Goal: Task Accomplishment & Management: Manage account settings

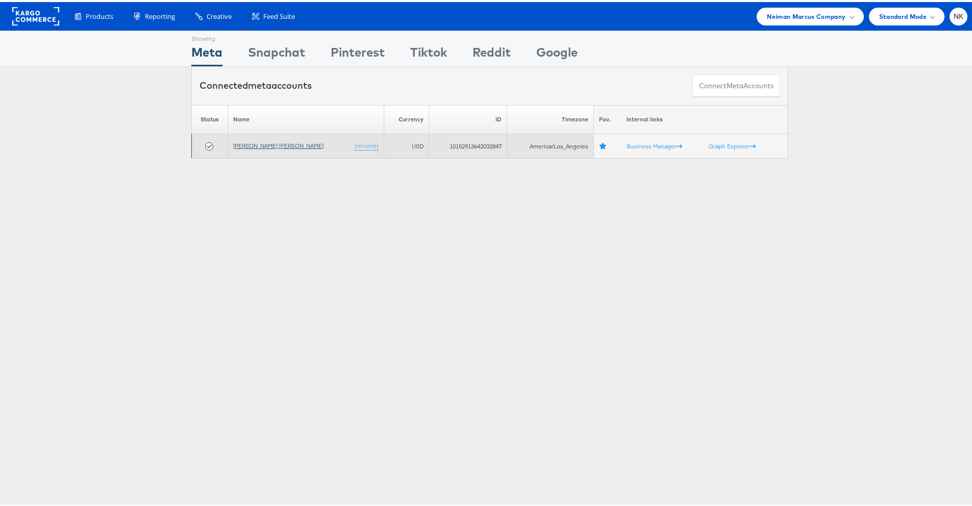
click at [273, 143] on link "[PERSON_NAME] [PERSON_NAME]" at bounding box center [278, 144] width 90 height 8
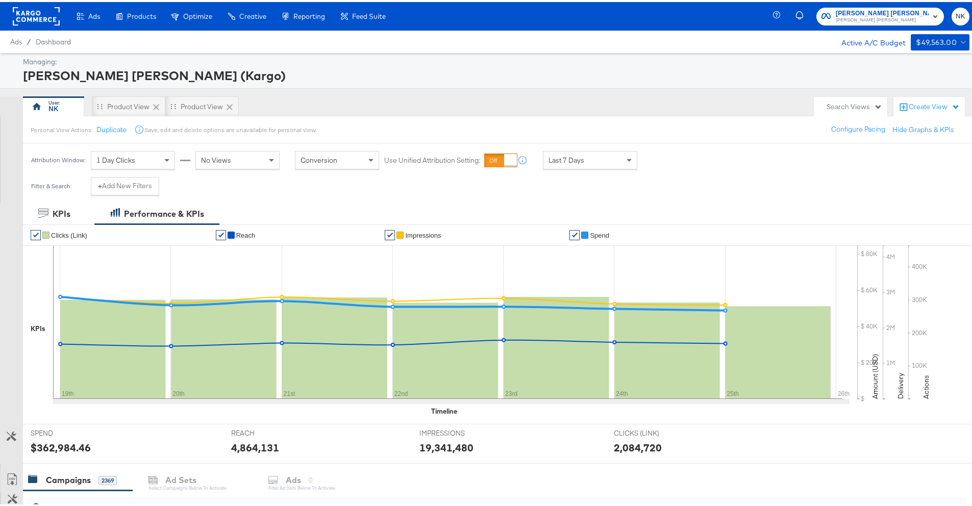
click at [51, 17] on rect at bounding box center [36, 14] width 47 height 18
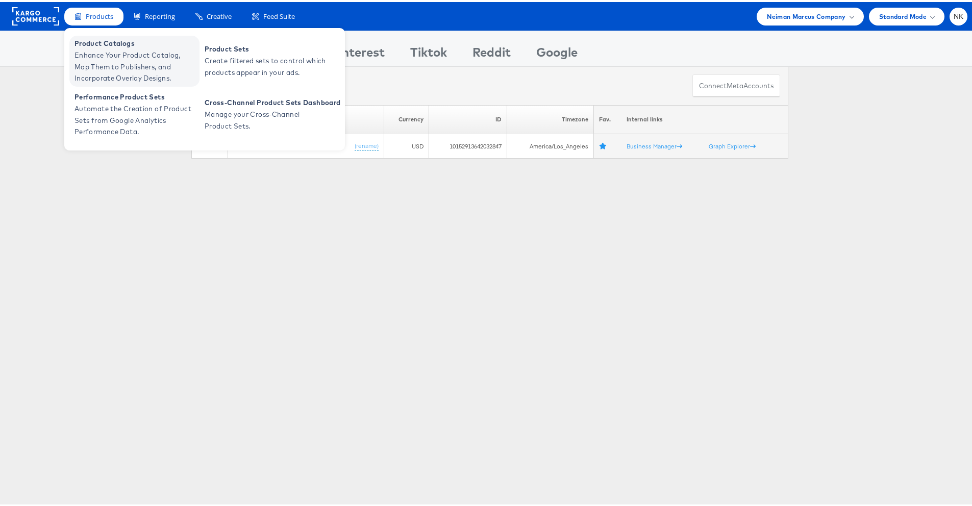
click at [104, 57] on span "Enhance Your Product Catalog, Map Them to Publishers, and Incorporate Overlay D…" at bounding box center [136, 64] width 123 height 35
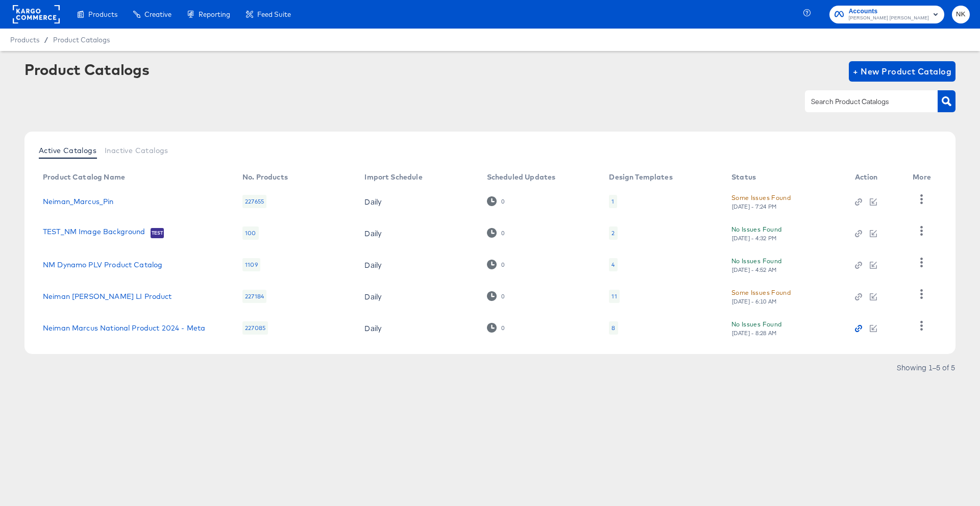
click at [858, 330] on icon "button" at bounding box center [858, 328] width 7 height 7
click at [119, 331] on link "Neiman Marcus National Product 2024 - Meta" at bounding box center [124, 328] width 162 height 8
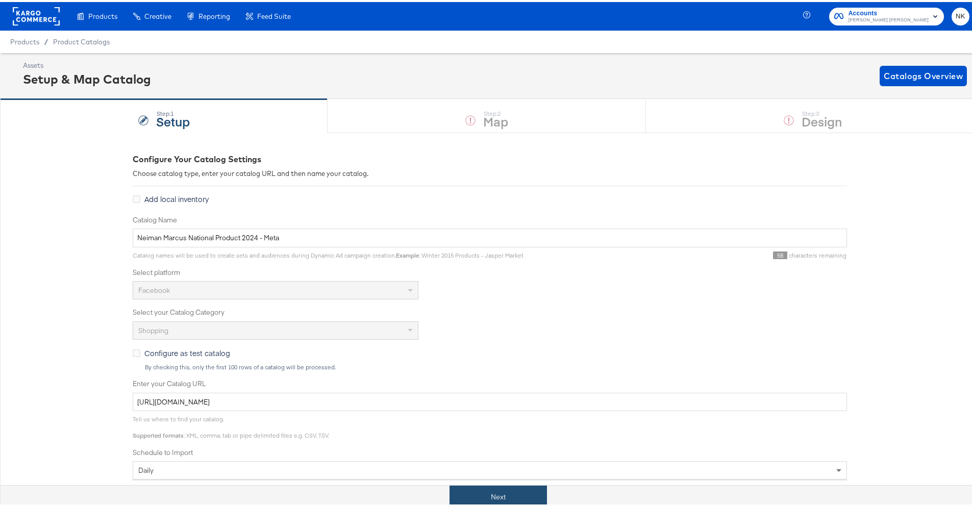
click at [512, 488] on button "Next" at bounding box center [499, 495] width 98 height 23
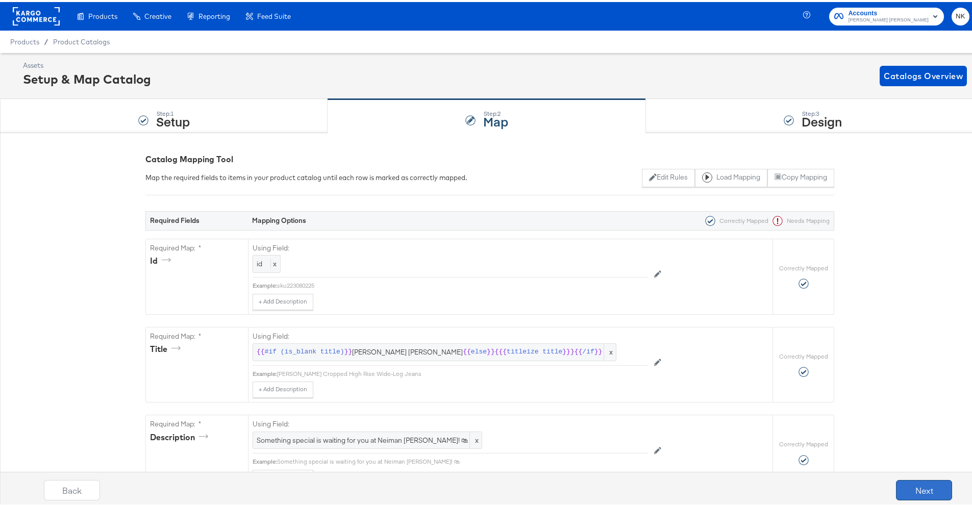
click at [903, 480] on button "Next" at bounding box center [924, 488] width 56 height 20
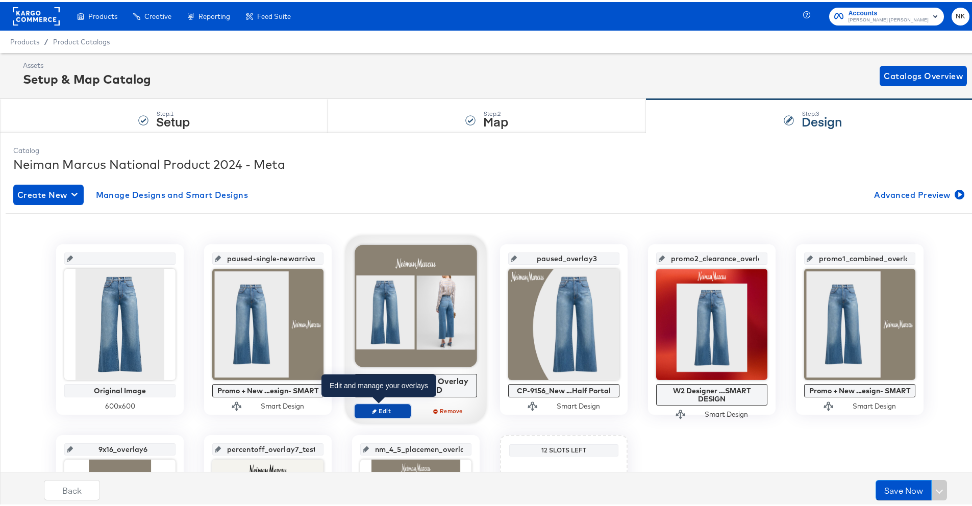
click at [393, 415] on button "Edit" at bounding box center [383, 409] width 56 height 14
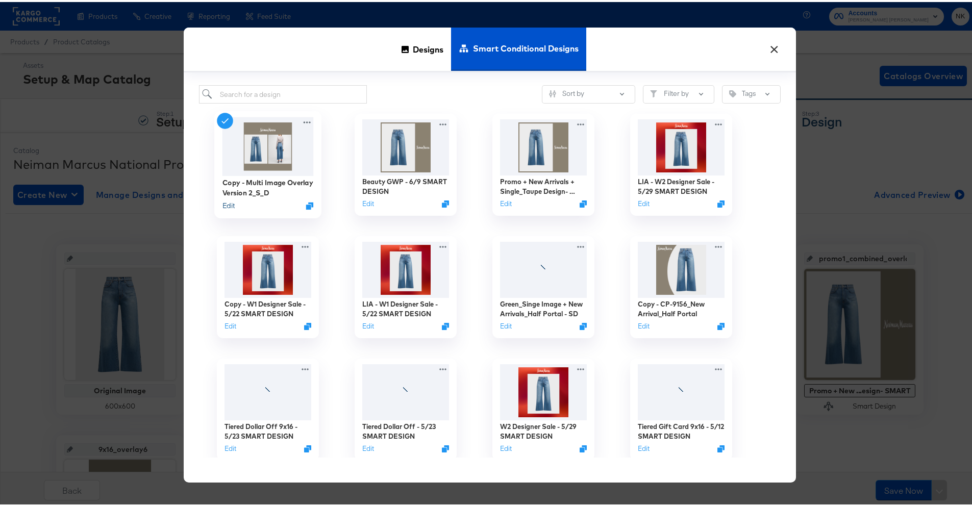
click at [230, 203] on button "Edit" at bounding box center [229, 204] width 12 height 10
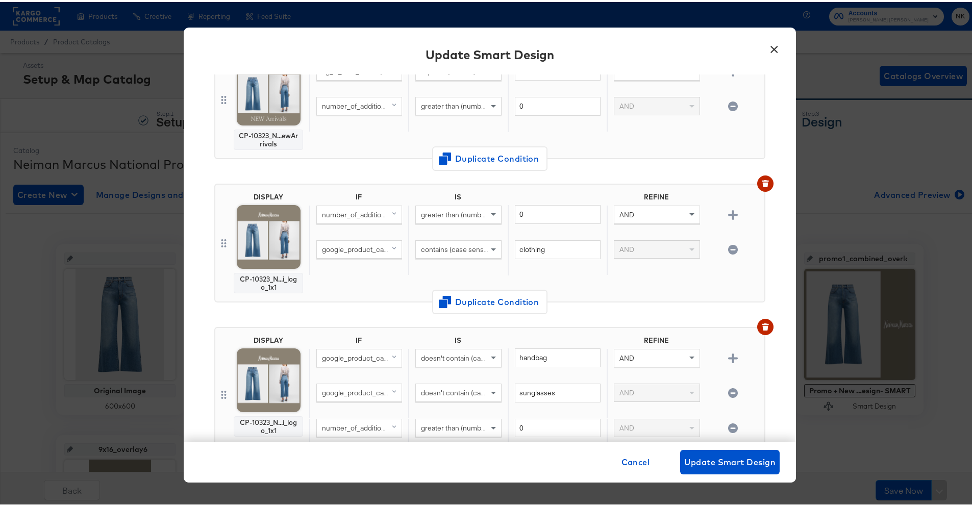
scroll to position [902, 0]
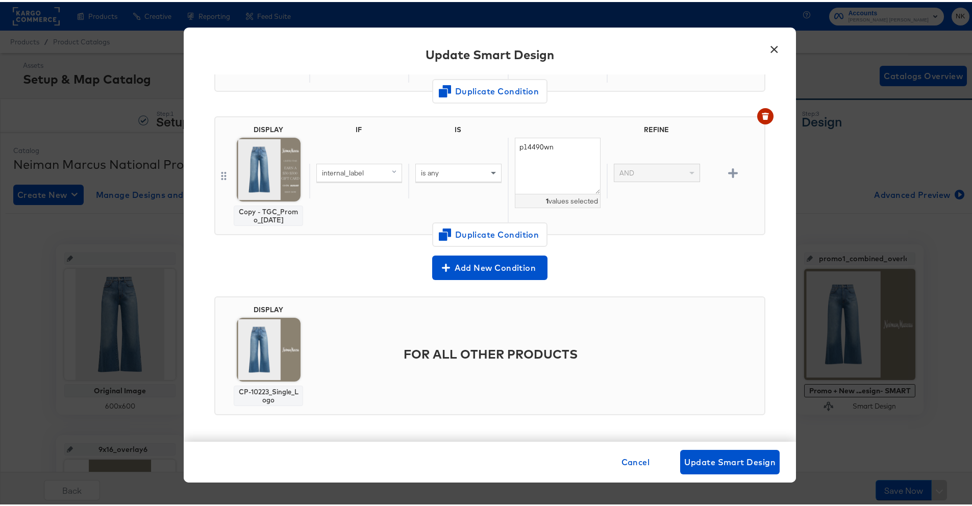
click at [768, 50] on button "×" at bounding box center [774, 45] width 18 height 18
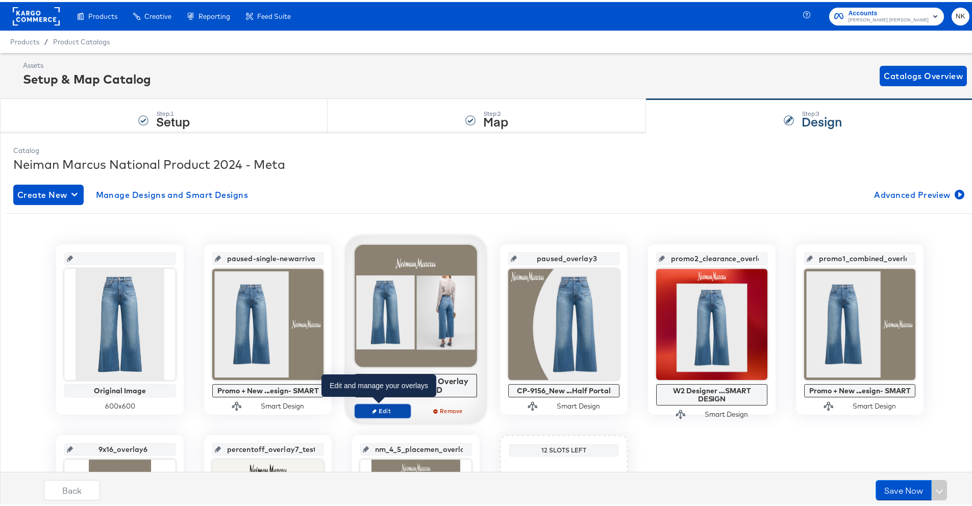
click at [374, 410] on span "Edit" at bounding box center [382, 409] width 47 height 8
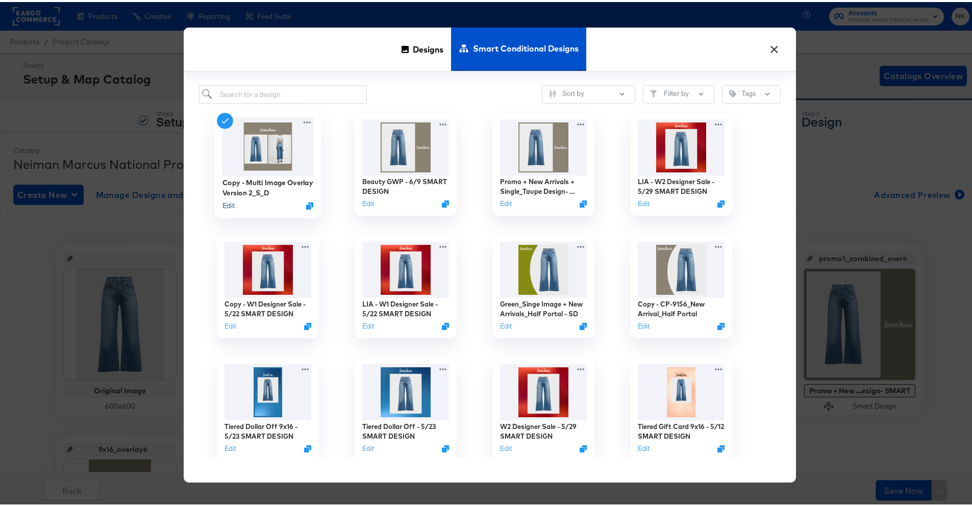
click at [226, 206] on button "Edit" at bounding box center [229, 204] width 12 height 10
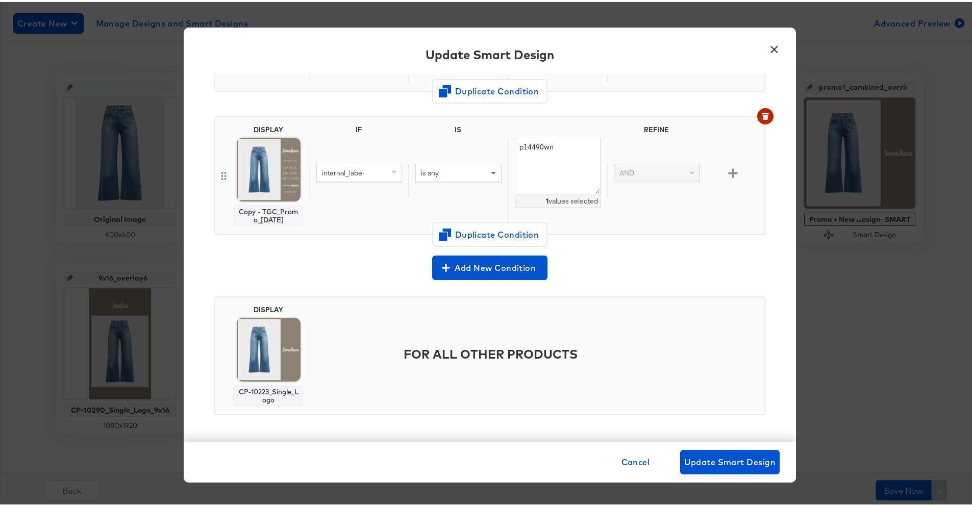
click at [767, 54] on button "×" at bounding box center [774, 45] width 18 height 18
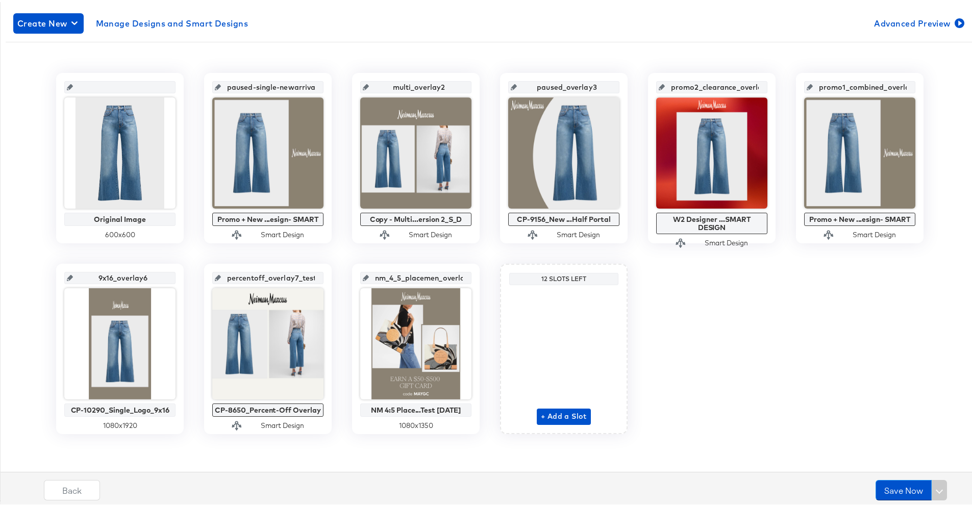
scroll to position [0, 0]
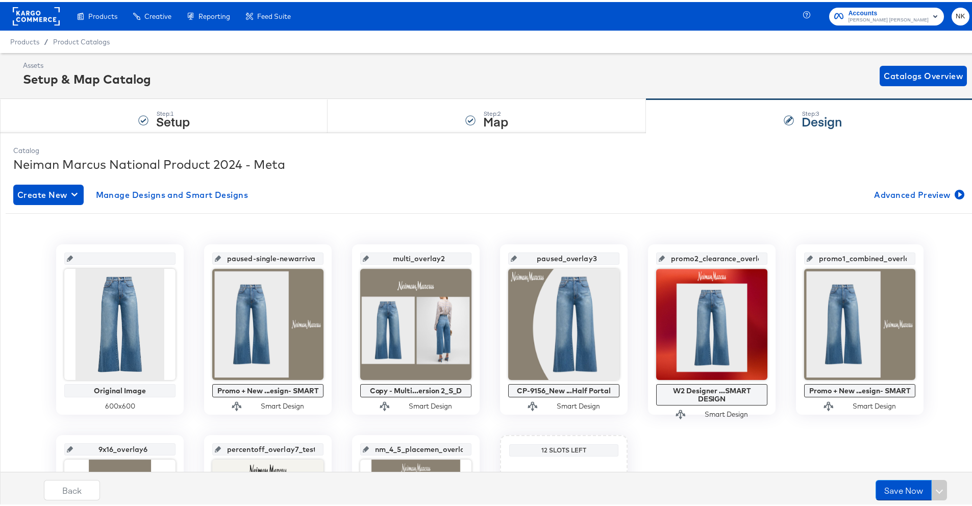
click at [39, 18] on rect at bounding box center [36, 14] width 47 height 18
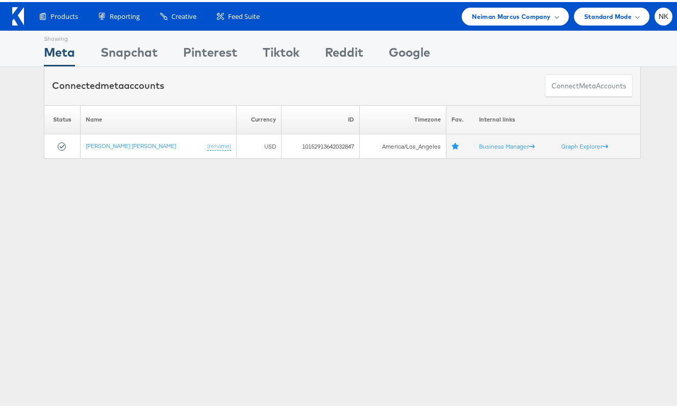
click at [445, 58] on div "Showing Meta Showing Snapchat Showing Pinterest Showing Tiktok Showing Reddit S…" at bounding box center [342, 46] width 597 height 35
click at [108, 202] on div "Showing Meta Showing Snapchat Showing Pinterest Showing Tiktok Showing Reddit S…" at bounding box center [342, 284] width 685 height 510
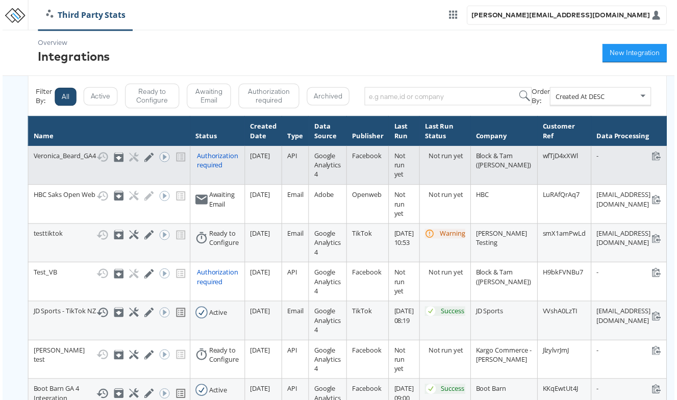
click at [217, 160] on div "Authorization required" at bounding box center [217, 161] width 43 height 19
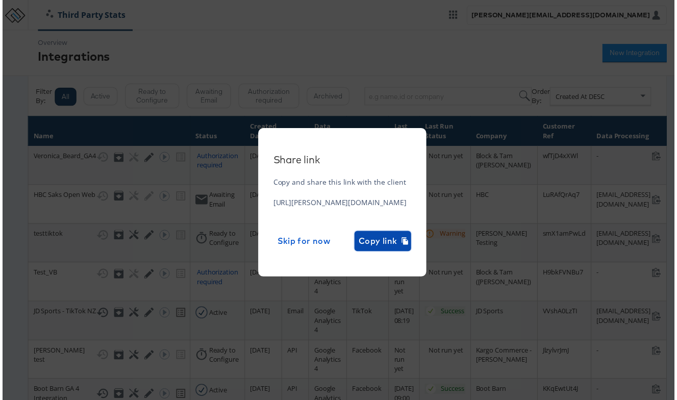
click at [408, 236] on span "Copy link" at bounding box center [383, 243] width 49 height 14
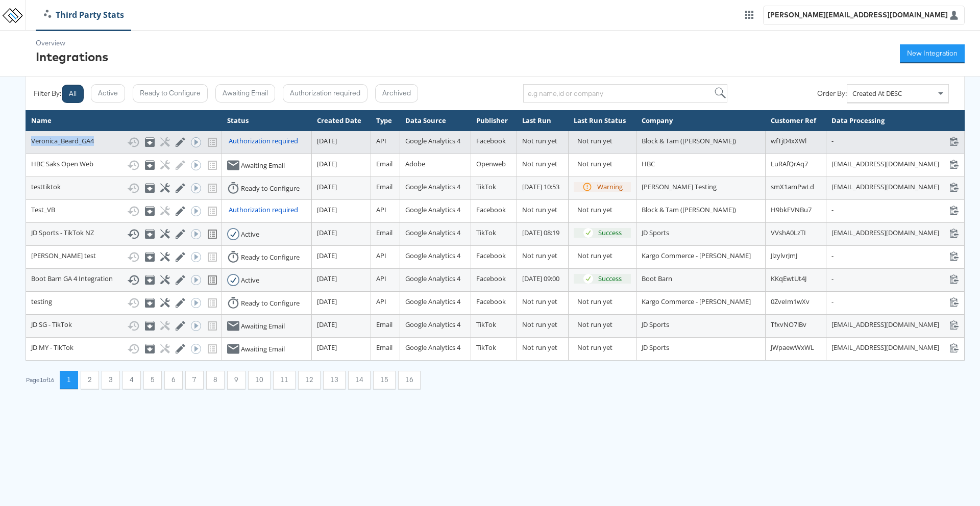
drag, startPoint x: 101, startPoint y: 153, endPoint x: 31, endPoint y: 151, distance: 69.4
click at [31, 149] on div "Veronica_Beard_GA4 Show History Archive Configure Edit Integration Run ACE Work…" at bounding box center [123, 142] width 185 height 12
copy div "Veronica_Beard_GA4"
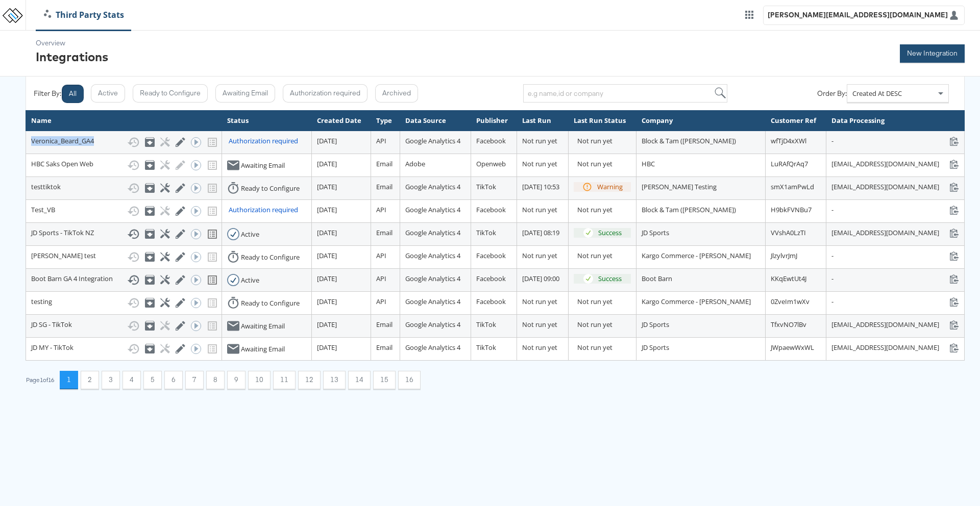
click at [685, 45] on button "New Integration" at bounding box center [932, 53] width 65 height 18
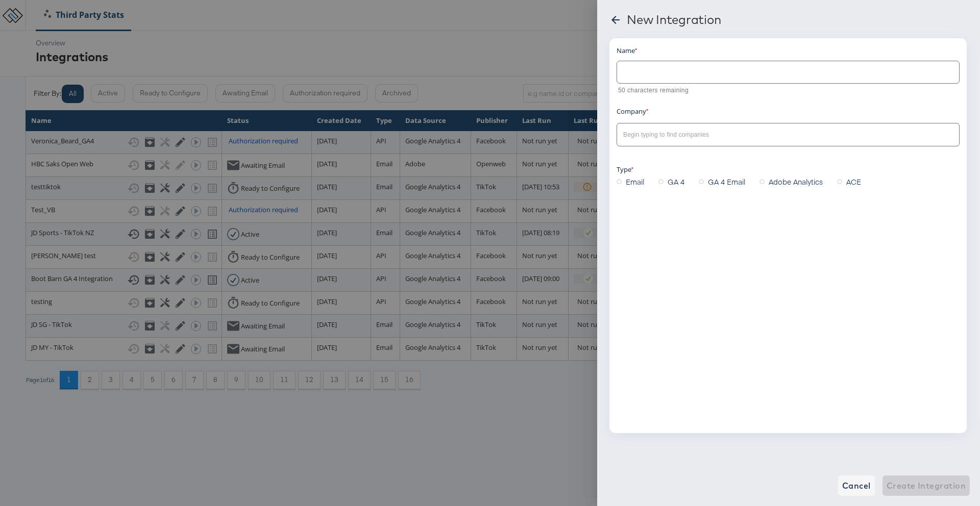
click at [685, 75] on input "text" at bounding box center [788, 68] width 342 height 22
paste input "Veronica_Beard_GA4"
click at [685, 143] on div at bounding box center [788, 134] width 343 height 23
type input "Veronica_Beard_GA4_V1"
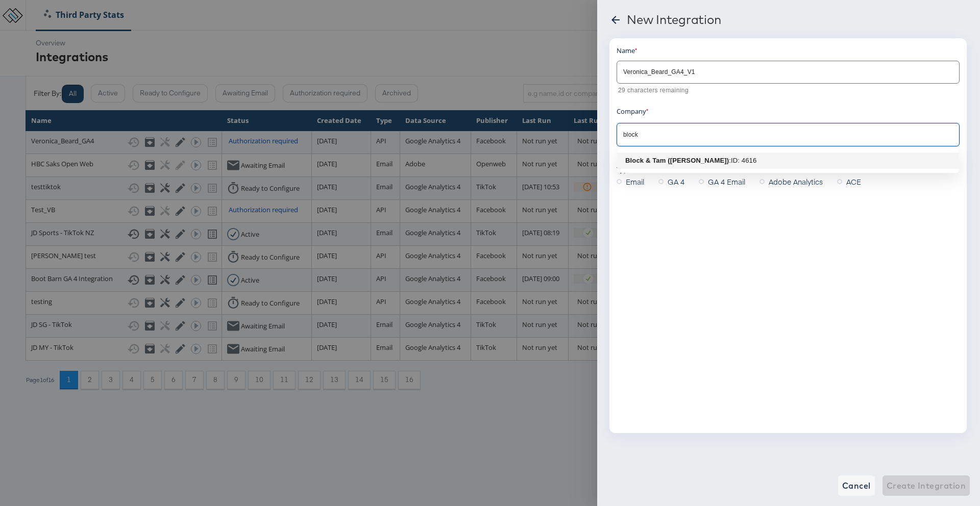
click at [685, 158] on div ": ID: 4616" at bounding box center [743, 161] width 28 height 10
type input "Block & Tam ([PERSON_NAME])"
click at [679, 182] on span "GA 4" at bounding box center [676, 182] width 17 height 10
click at [0, 0] on input "GA 4" at bounding box center [0, 0] width 0 height 0
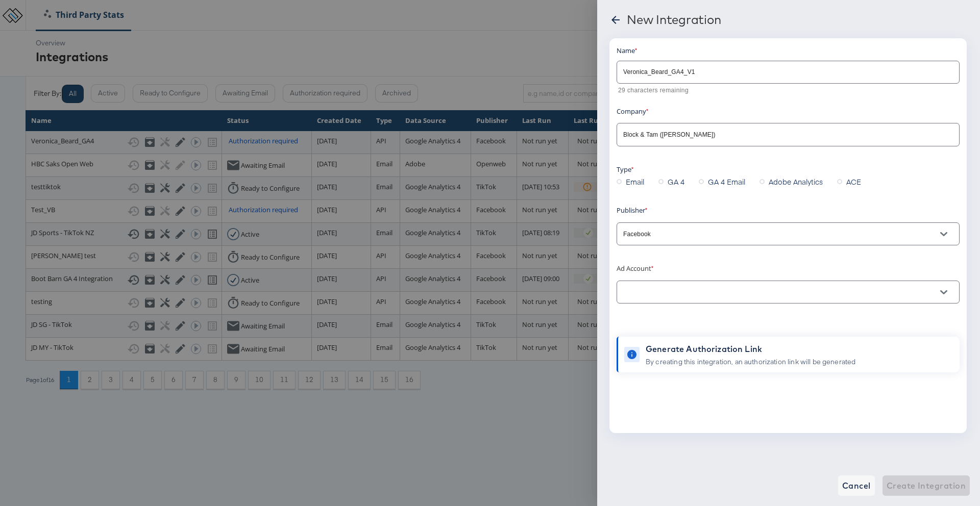
click at [659, 285] on div at bounding box center [788, 292] width 343 height 23
click at [685, 291] on button "Open" at bounding box center [943, 292] width 15 height 15
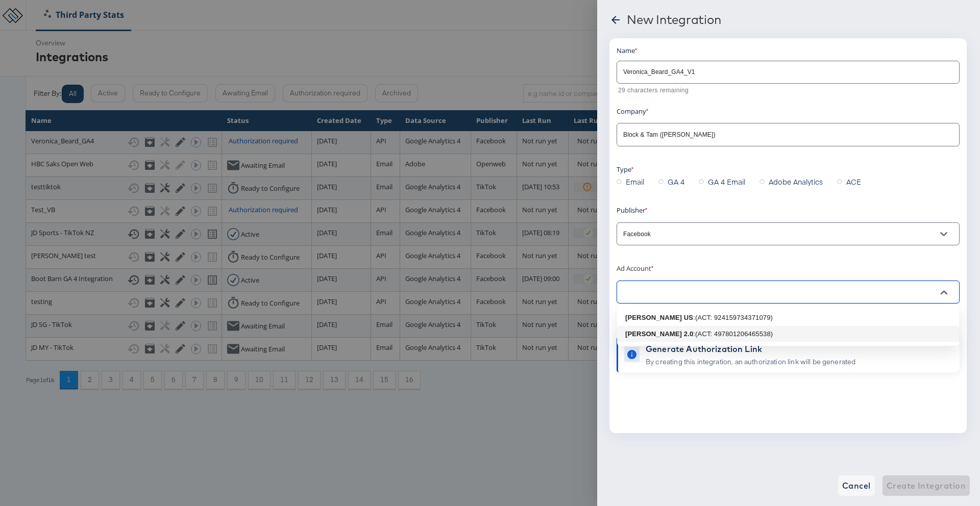
click at [685, 329] on li "Veronica Beard 2.0 : (ACT: 497801206465538)" at bounding box center [788, 334] width 342 height 16
type input "Veronica Beard 2.0: (ACT: 497801206465538)"
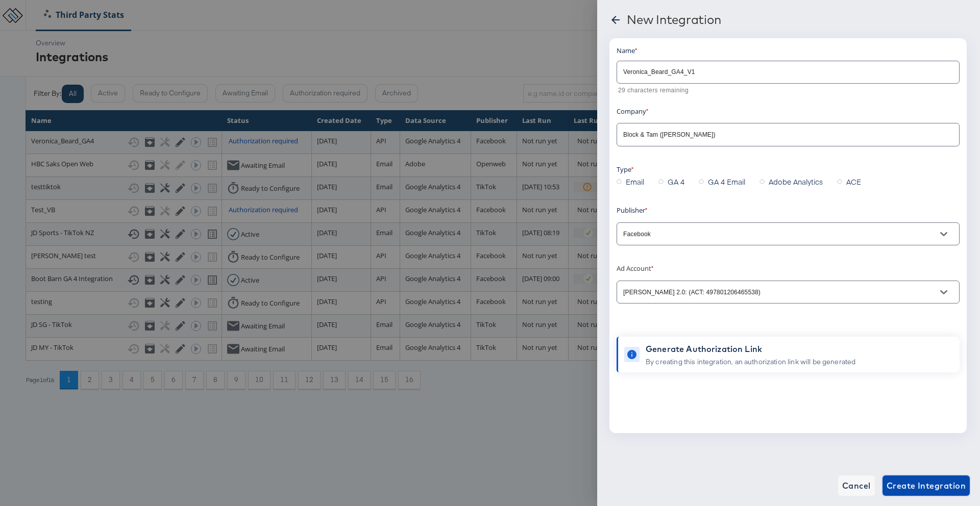
click at [685, 407] on span "Create Integration" at bounding box center [926, 486] width 79 height 14
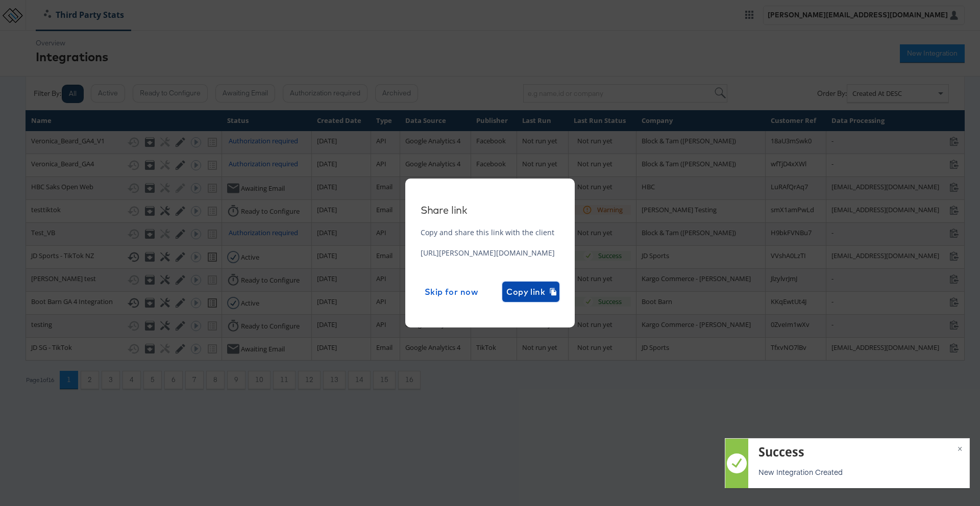
click at [555, 287] on span "Copy link" at bounding box center [530, 292] width 49 height 14
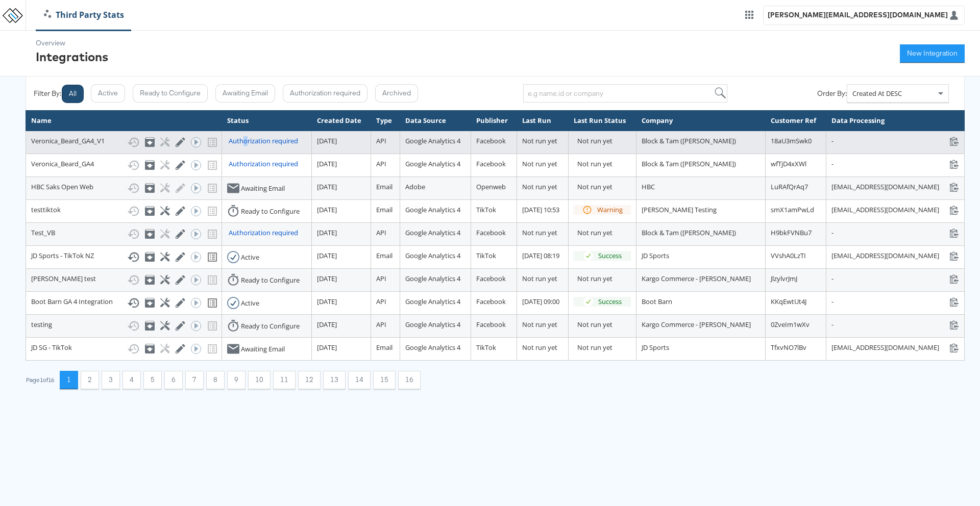
click at [231, 146] on div "Authorization required" at bounding box center [263, 141] width 69 height 10
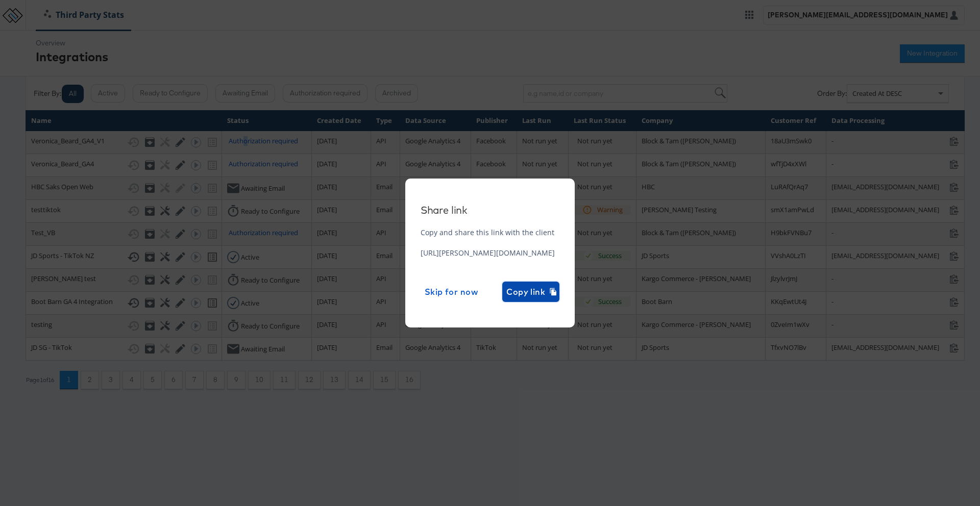
click at [555, 293] on span "Copy link" at bounding box center [530, 292] width 49 height 14
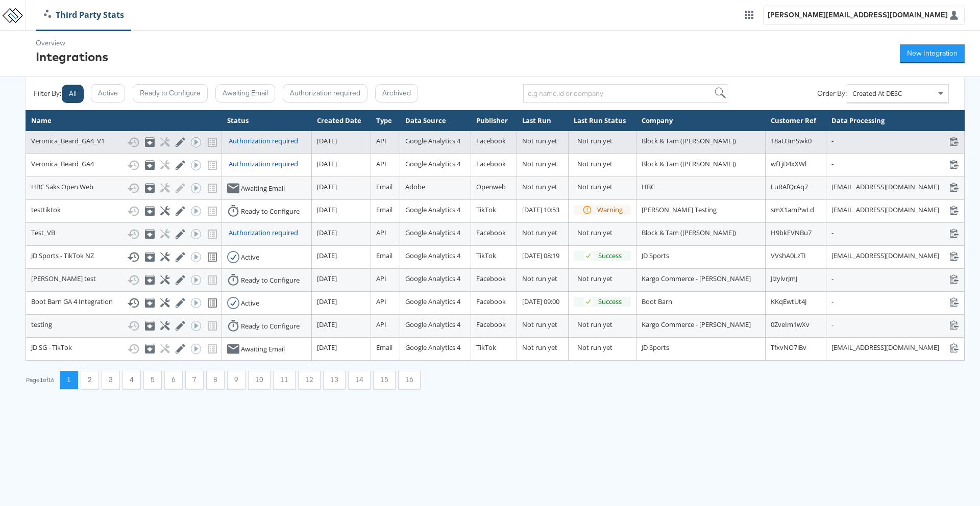
click at [239, 146] on div "Authorization required" at bounding box center [263, 141] width 69 height 10
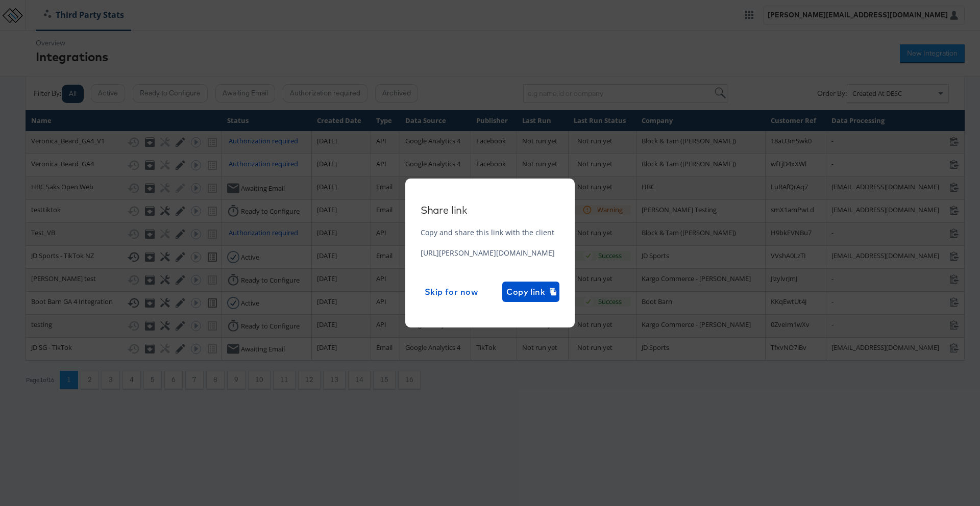
drag, startPoint x: 685, startPoint y: 256, endPoint x: 290, endPoint y: 254, distance: 394.6
click at [405, 254] on div "Share link Copy and share this link with the client https://odie.stitcherads.co…" at bounding box center [490, 254] width 170 height 150
copy div "https://odie.stitcherads.com/oauth/request/c575377d-69ed-4f9d-a679-ddbcfafa552e…"
click at [478, 297] on span "Skip for now" at bounding box center [452, 292] width 54 height 14
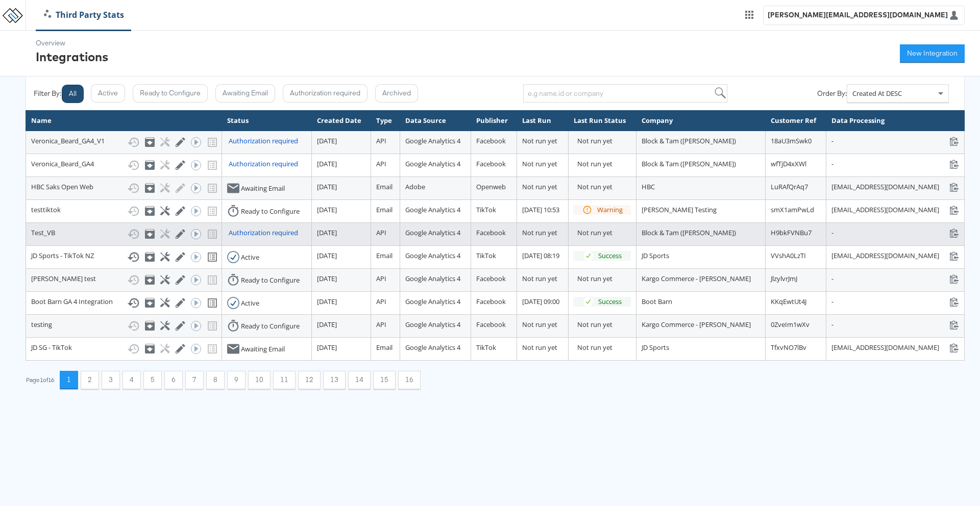
click at [237, 238] on div "Authorization required" at bounding box center [263, 233] width 69 height 10
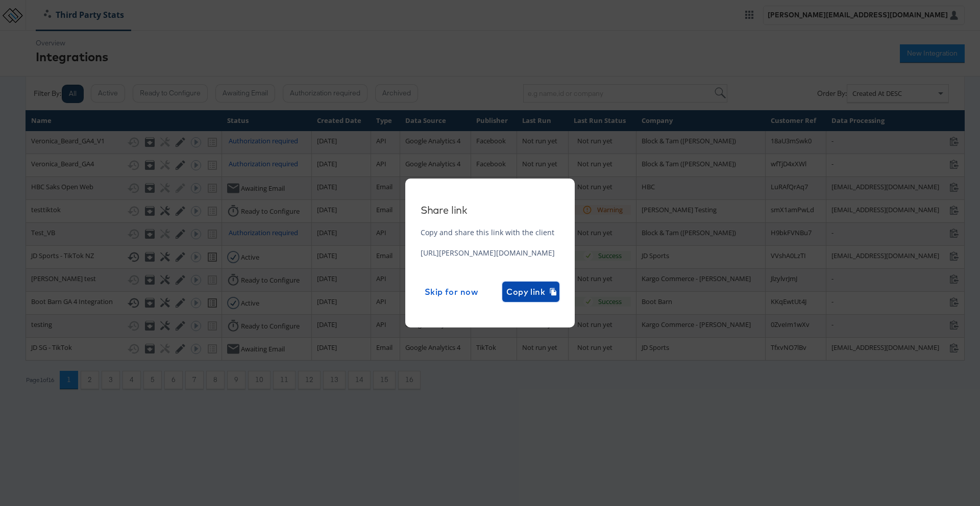
click at [555, 287] on span "Copy link" at bounding box center [530, 292] width 49 height 14
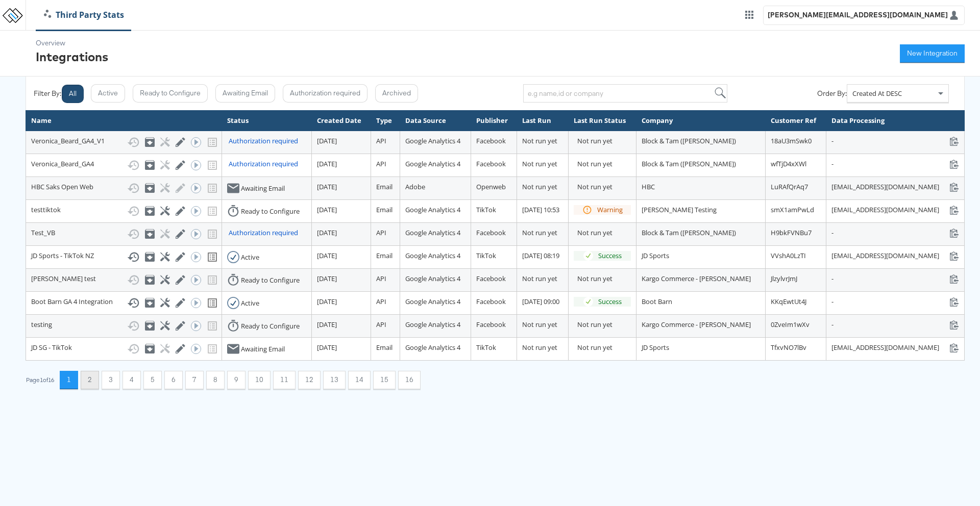
click at [90, 389] on button "2" at bounding box center [90, 380] width 18 height 18
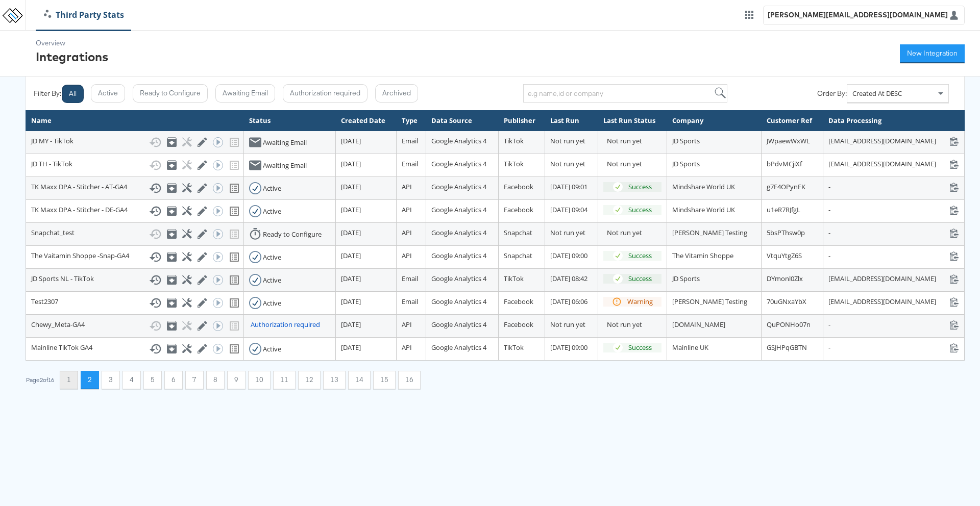
click at [74, 389] on button "1" at bounding box center [69, 380] width 18 height 18
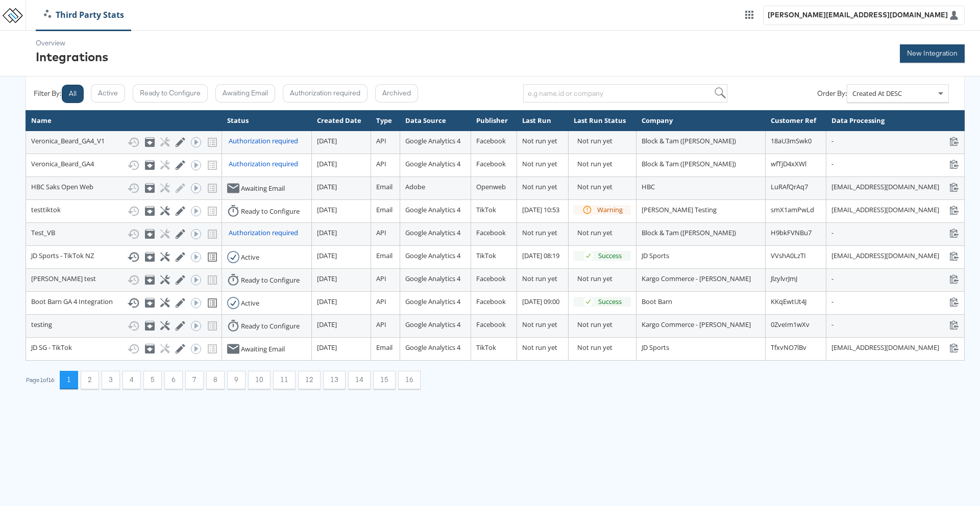
click at [685, 59] on button "New Integration" at bounding box center [932, 53] width 65 height 18
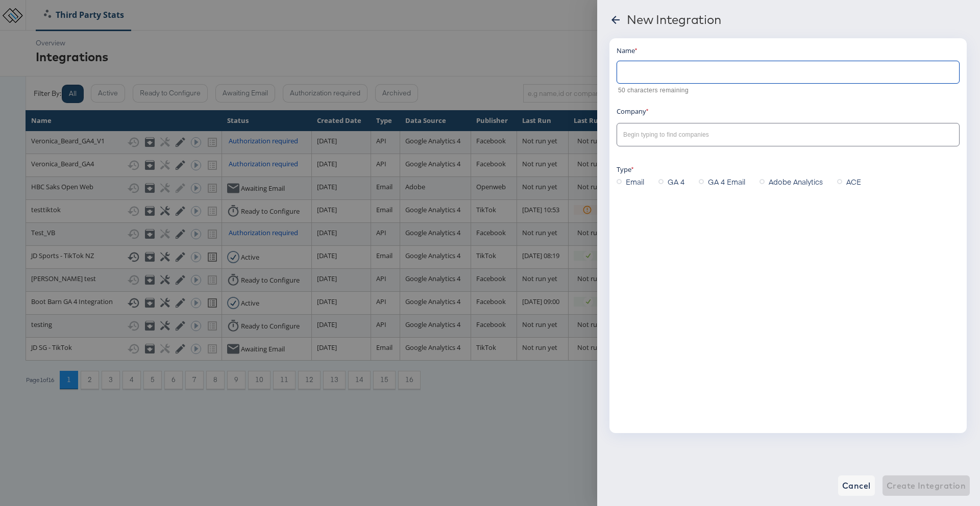
click at [685, 79] on input "text" at bounding box center [788, 68] width 342 height 22
type input "Namit test"
click at [685, 136] on input "text" at bounding box center [780, 135] width 318 height 12
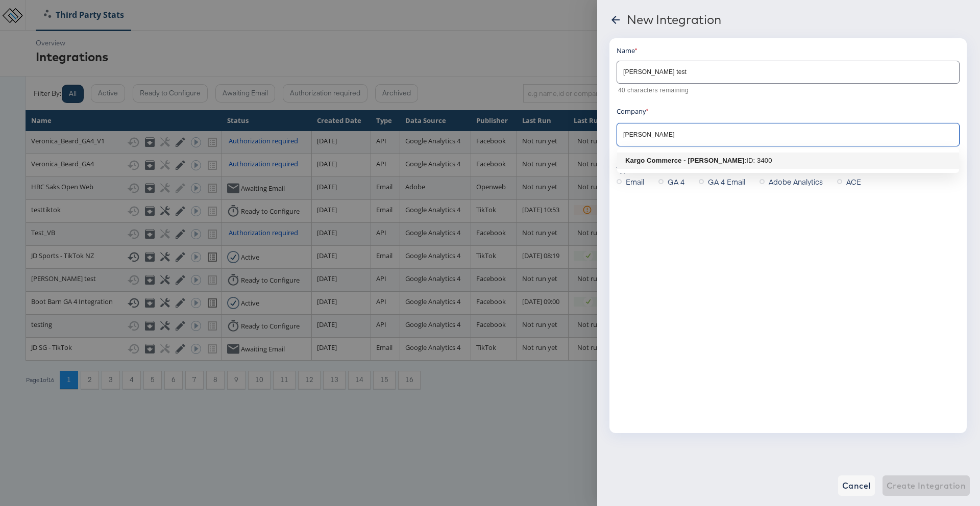
click at [685, 162] on b "Kargo Commerce - [PERSON_NAME]" at bounding box center [684, 161] width 119 height 8
type input "Kargo Commerce - [PERSON_NAME]"
click at [672, 186] on span "GA 4" at bounding box center [676, 182] width 17 height 10
click at [0, 0] on input "GA 4" at bounding box center [0, 0] width 0 height 0
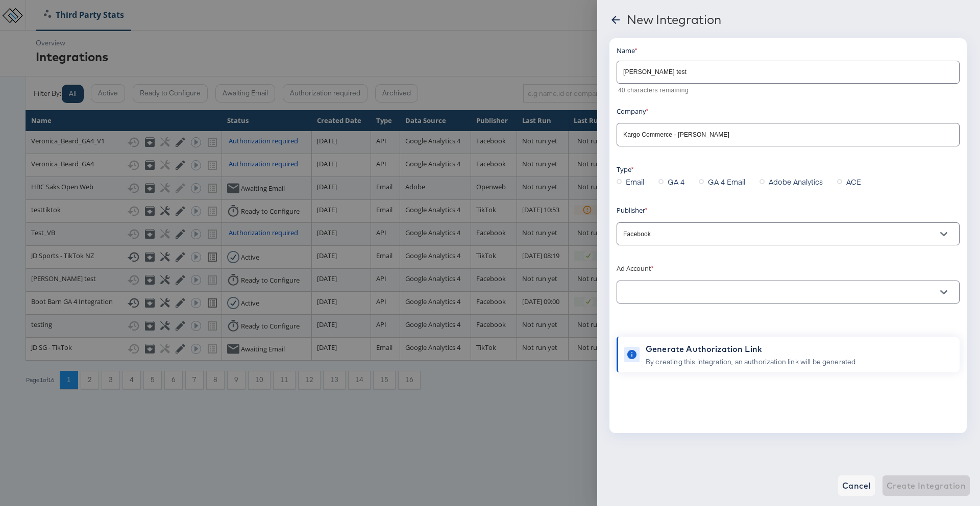
click at [655, 288] on input "text" at bounding box center [780, 293] width 318 height 12
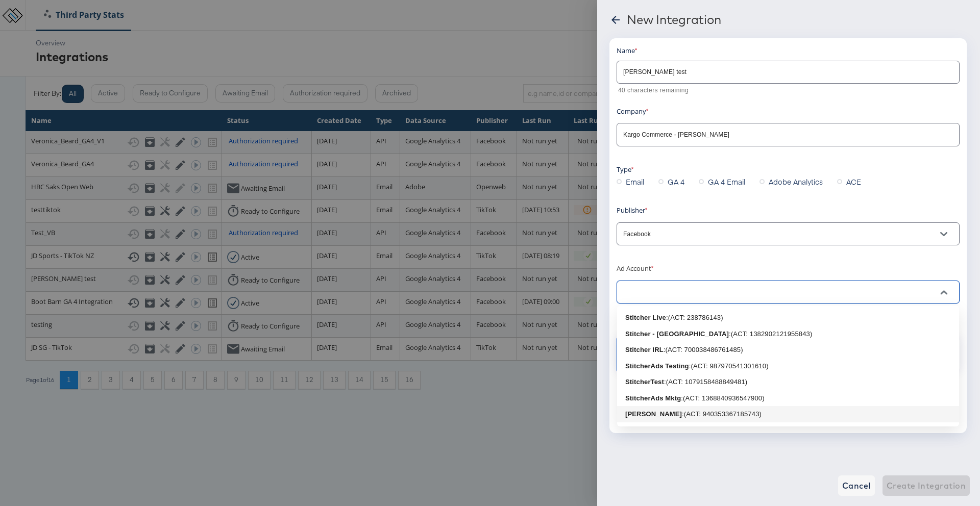
click at [682, 407] on div ": (ACT: 940353367185743)" at bounding box center [722, 414] width 80 height 10
type input "Namit Kumar: (ACT: 940353367185743)"
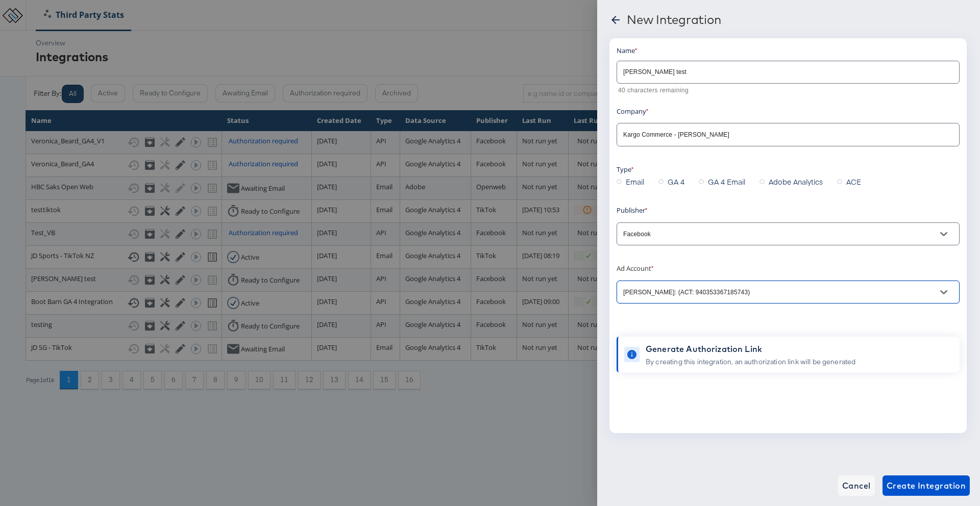
click at [683, 393] on div "Name Namit test 40 characters remaining Company Kargo Commerce - Namit Kumar Ty…" at bounding box center [788, 235] width 357 height 395
click at [685, 407] on span "Create Integration" at bounding box center [926, 486] width 79 height 14
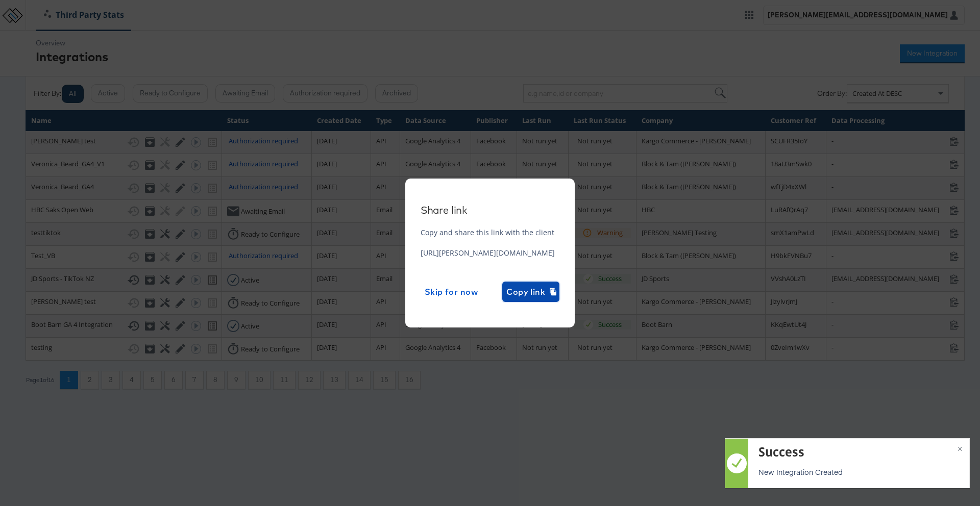
click at [555, 287] on span "Copy link" at bounding box center [530, 292] width 49 height 14
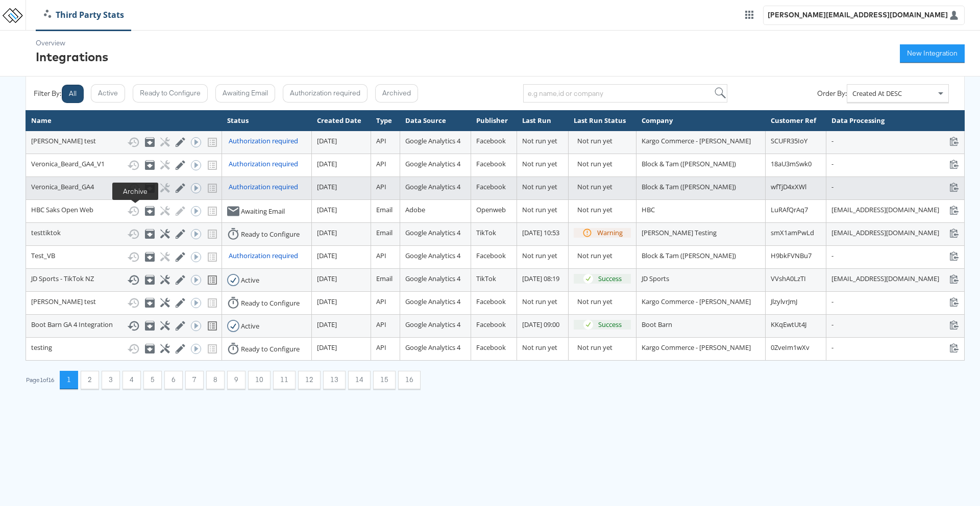
click at [145, 193] on div "Archive" at bounding box center [149, 188] width 8 height 10
click at [145, 193] on icon at bounding box center [150, 188] width 10 height 10
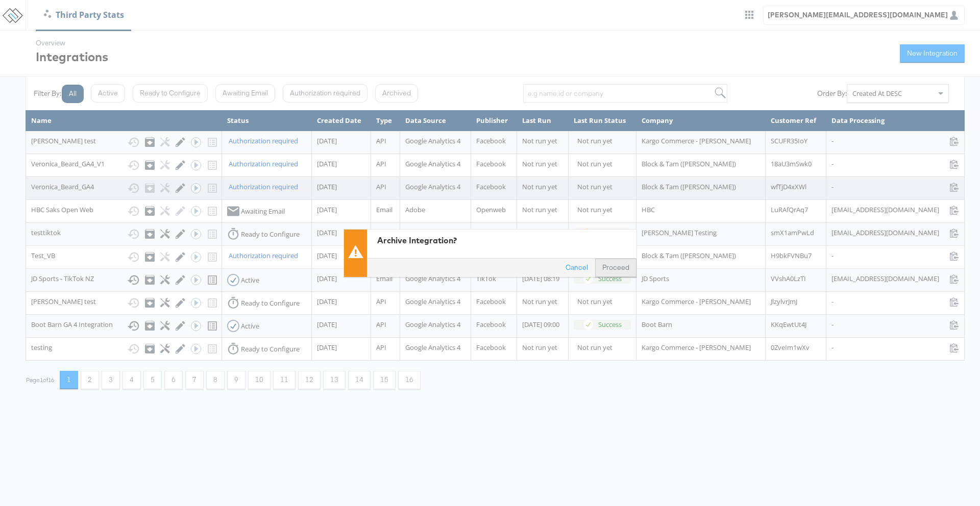
click at [622, 265] on button "Proceed" at bounding box center [615, 268] width 41 height 18
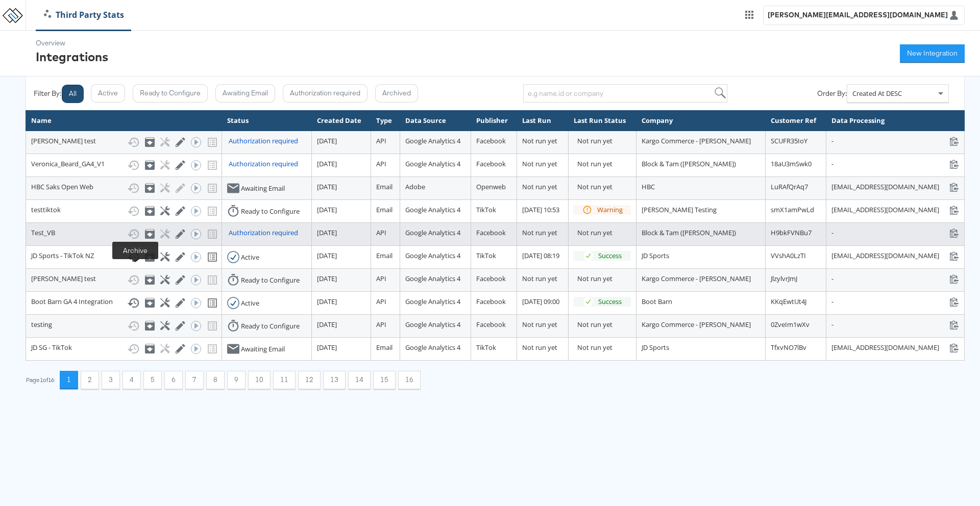
click at [147, 237] on icon at bounding box center [150, 235] width 6 height 4
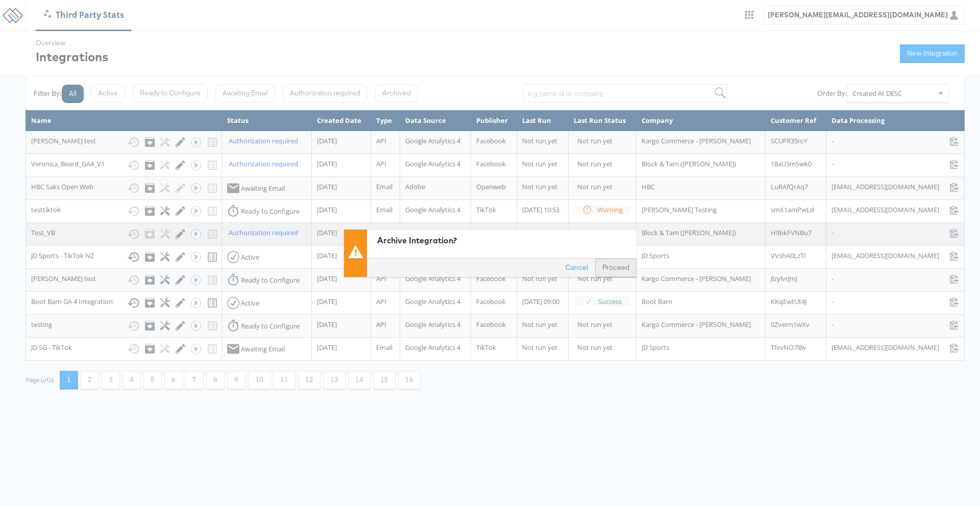
click at [601, 266] on button "Proceed" at bounding box center [615, 268] width 41 height 18
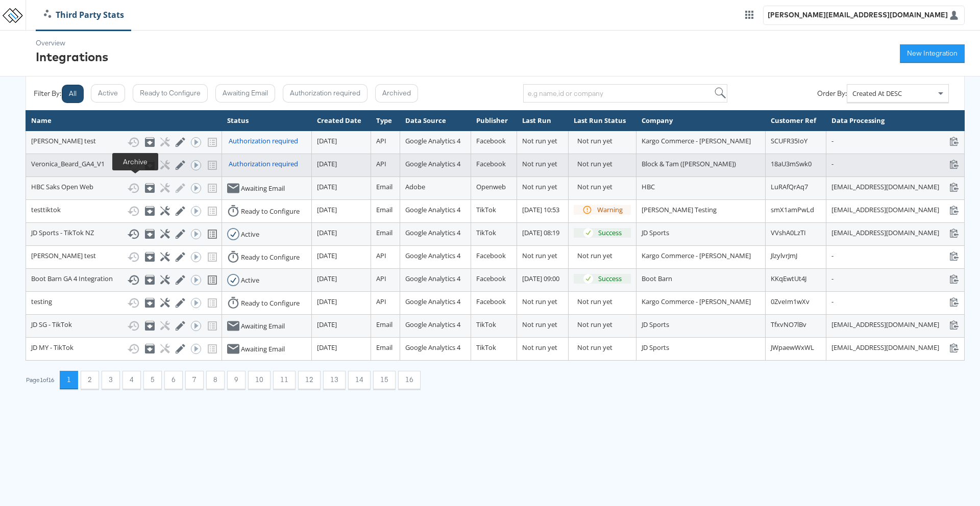
click at [145, 170] on icon at bounding box center [150, 165] width 10 height 10
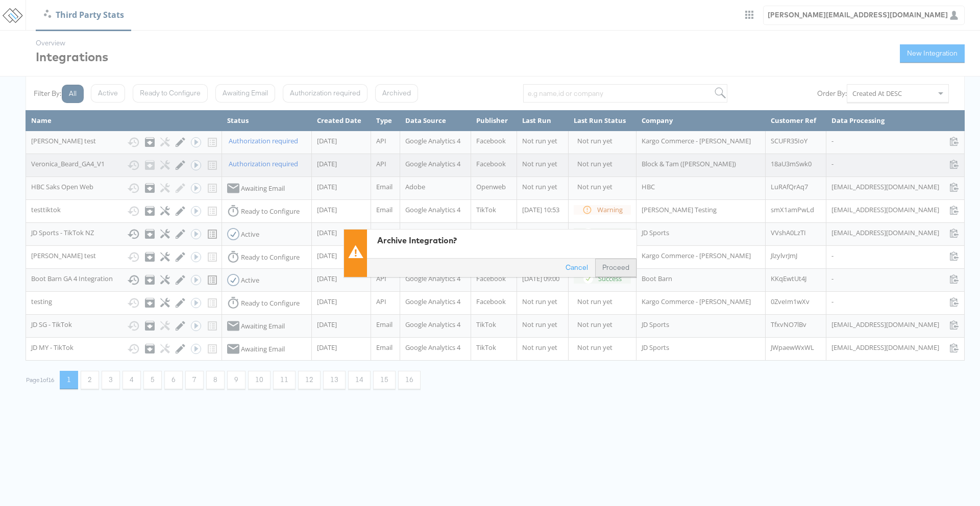
click at [613, 274] on button "Proceed" at bounding box center [615, 268] width 41 height 18
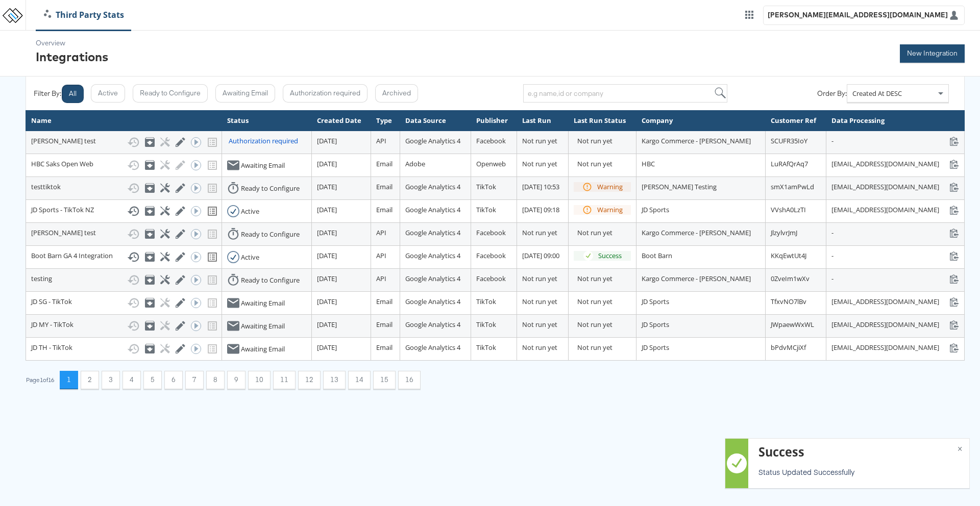
click at [907, 59] on button "New Integration" at bounding box center [932, 53] width 65 height 18
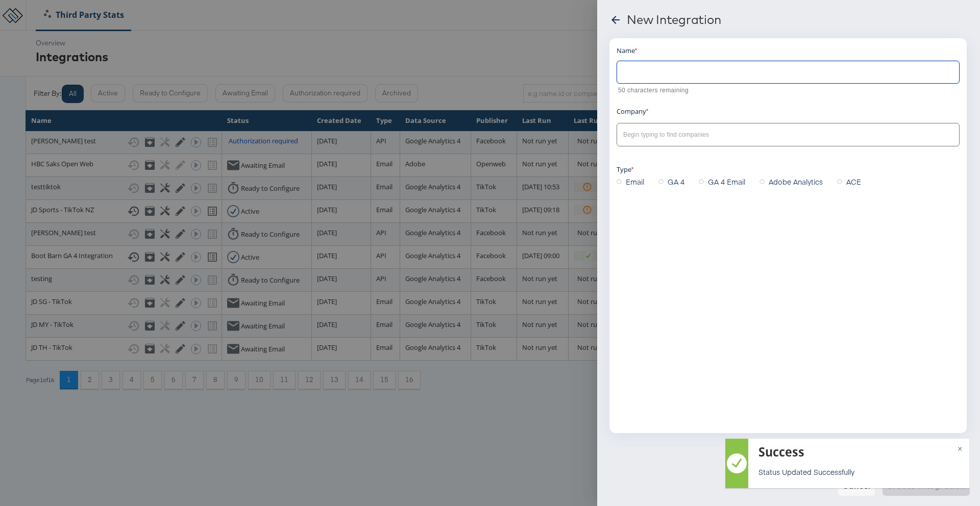
click at [824, 79] on input "text" at bounding box center [788, 68] width 342 height 22
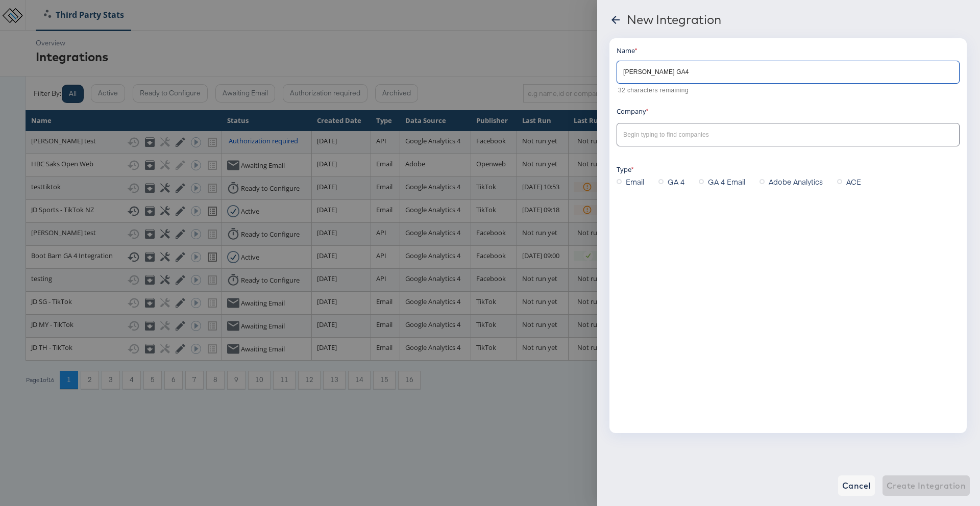
type input "Veronica Beard GA4"
click at [625, 130] on input "text" at bounding box center [780, 135] width 318 height 12
click at [641, 161] on b "Block & Tam ([PERSON_NAME])" at bounding box center [677, 161] width 104 height 8
type input "Block & Tam (Veronica Beard)"
click at [660, 181] on icon at bounding box center [661, 181] width 5 height 5
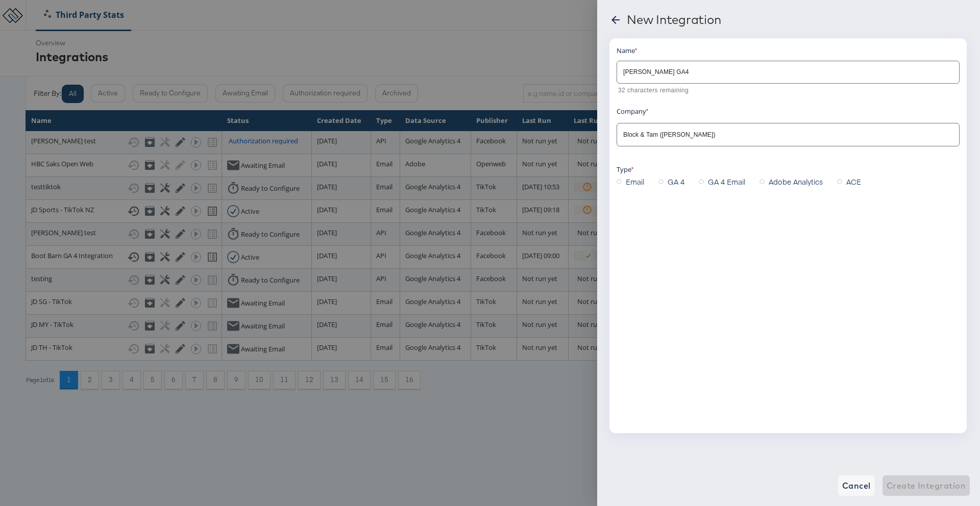
click at [0, 0] on input "GA 4" at bounding box center [0, 0] width 0 height 0
click at [672, 290] on input "text" at bounding box center [780, 293] width 318 height 12
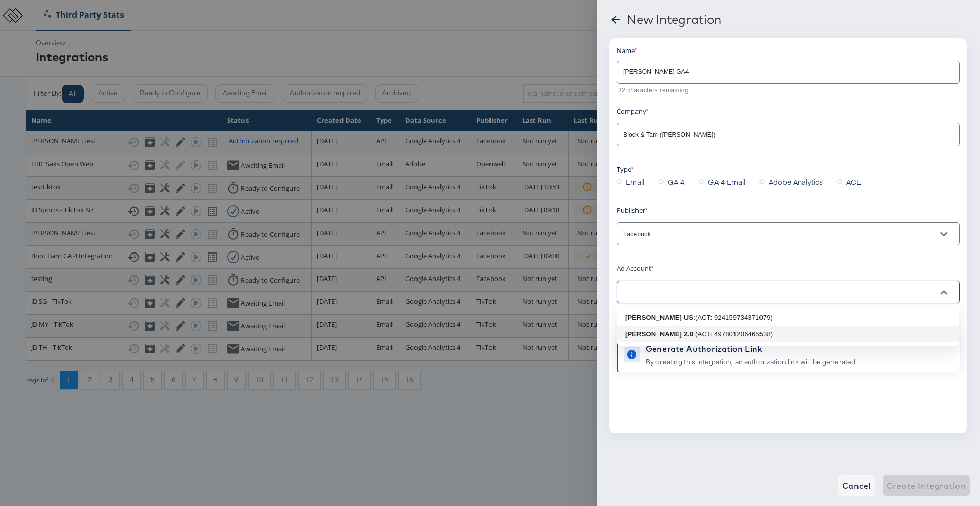
click at [677, 334] on b "Veronica Beard 2.0" at bounding box center [659, 334] width 68 height 8
type input "Veronica Beard 2.0: (ACT: 497801206465538)"
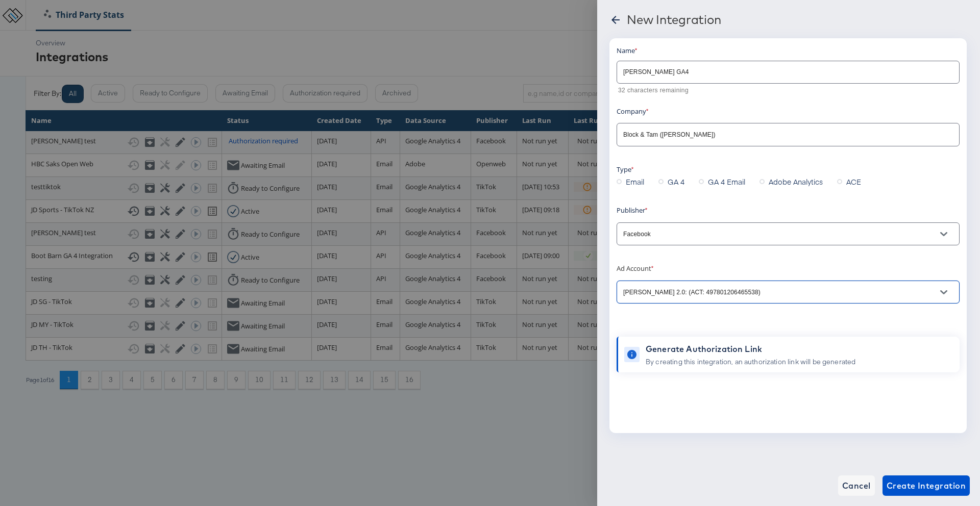
click at [676, 328] on div "Name Veronica Beard GA4 32 characters remaining Company Block & Tam (Veronica B…" at bounding box center [788, 208] width 343 height 327
click at [918, 484] on span "Create Integration" at bounding box center [926, 486] width 79 height 14
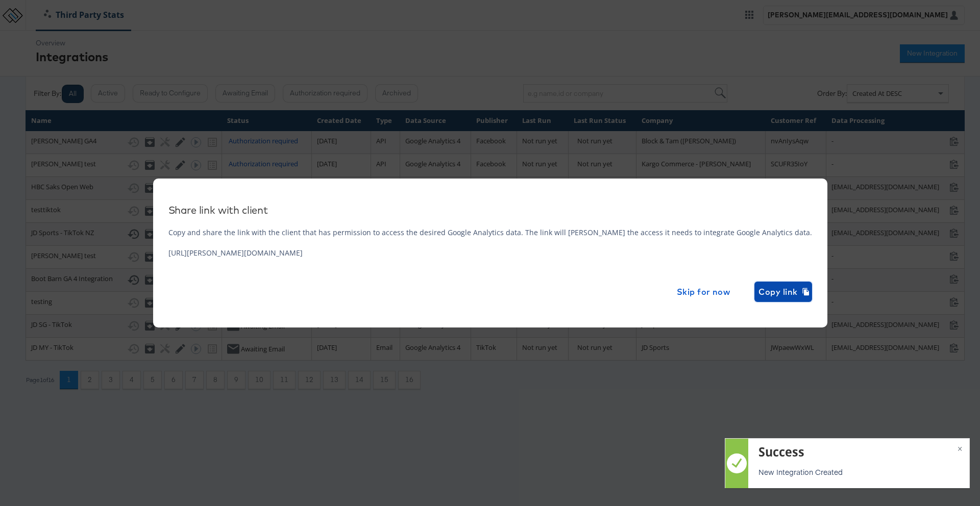
click at [759, 295] on span "Copy link" at bounding box center [783, 292] width 49 height 14
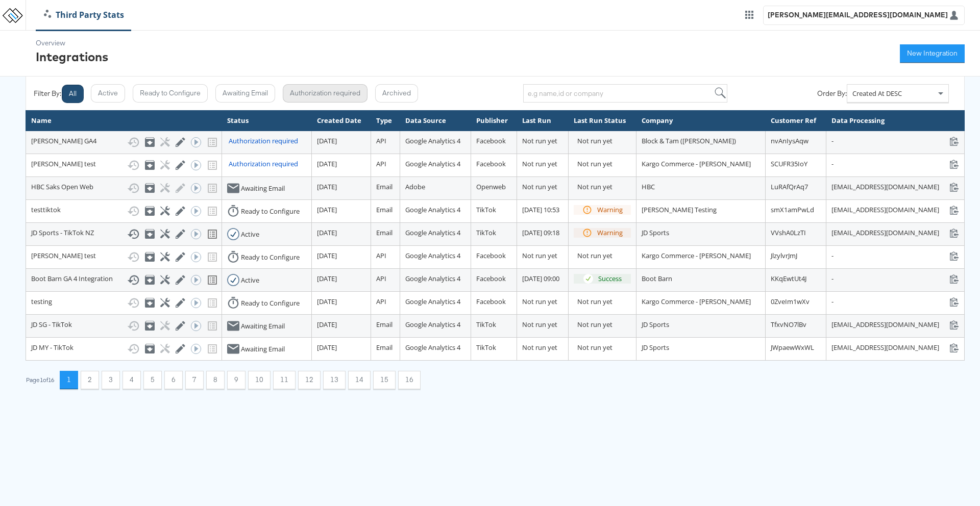
click at [291, 90] on button "Authorization required" at bounding box center [325, 93] width 85 height 18
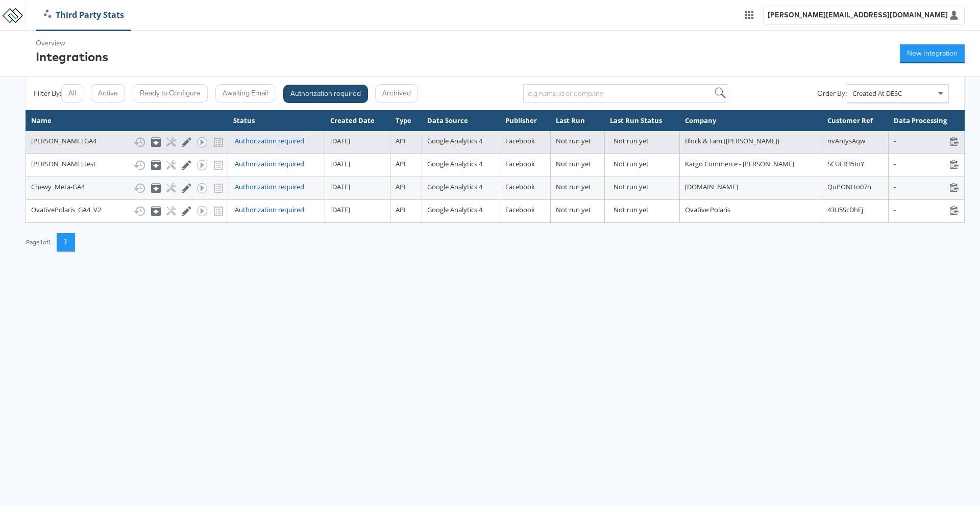
click at [254, 142] on div "Authorization required" at bounding box center [269, 141] width 69 height 10
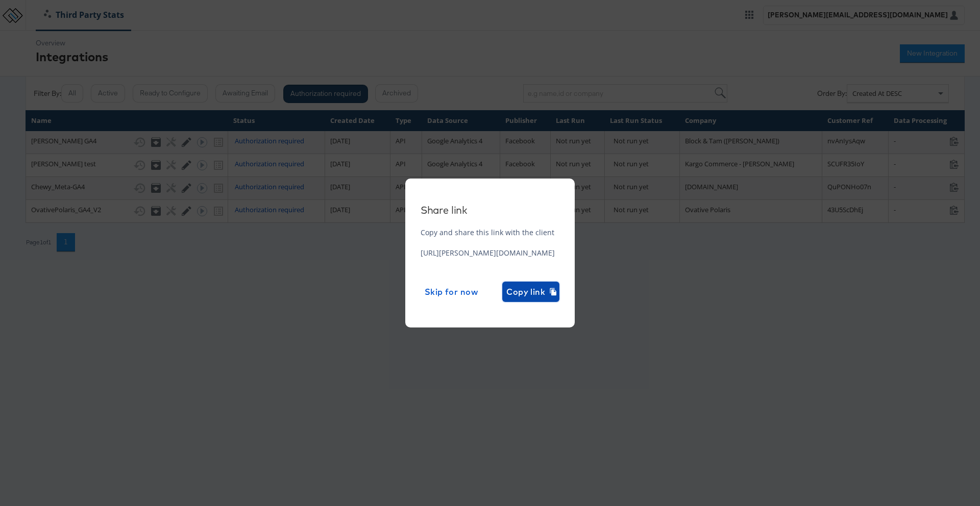
click at [555, 291] on span "Copy link" at bounding box center [530, 292] width 49 height 14
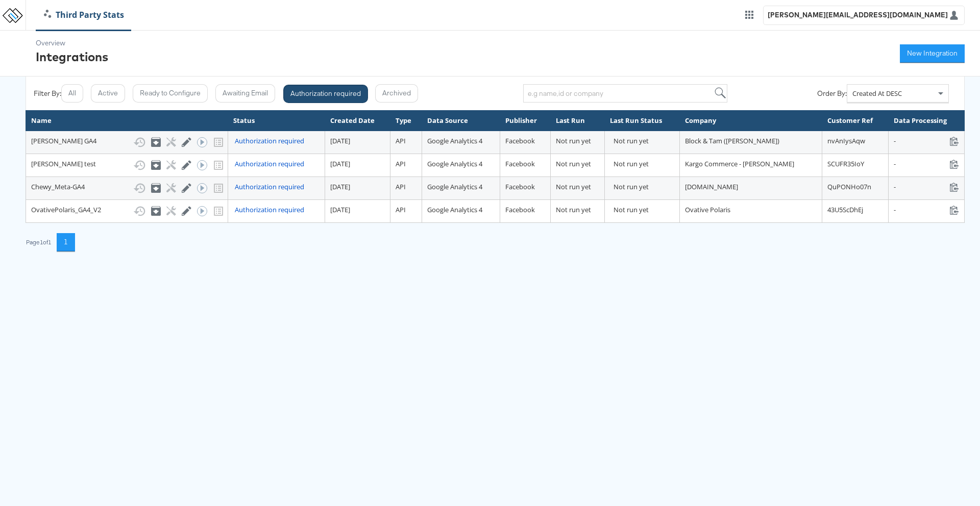
click at [201, 267] on html "Third Party Stats namit.kumar@kargo.com Overview Integrations New Integration F…" at bounding box center [490, 133] width 980 height 267
click at [65, 95] on button "All" at bounding box center [72, 93] width 22 height 18
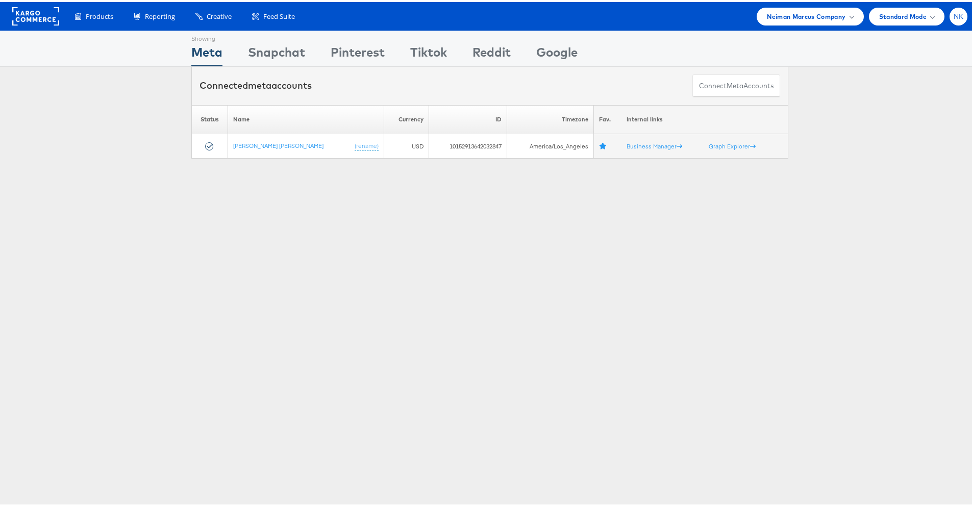
click at [950, 15] on div "NK" at bounding box center [959, 15] width 18 height 18
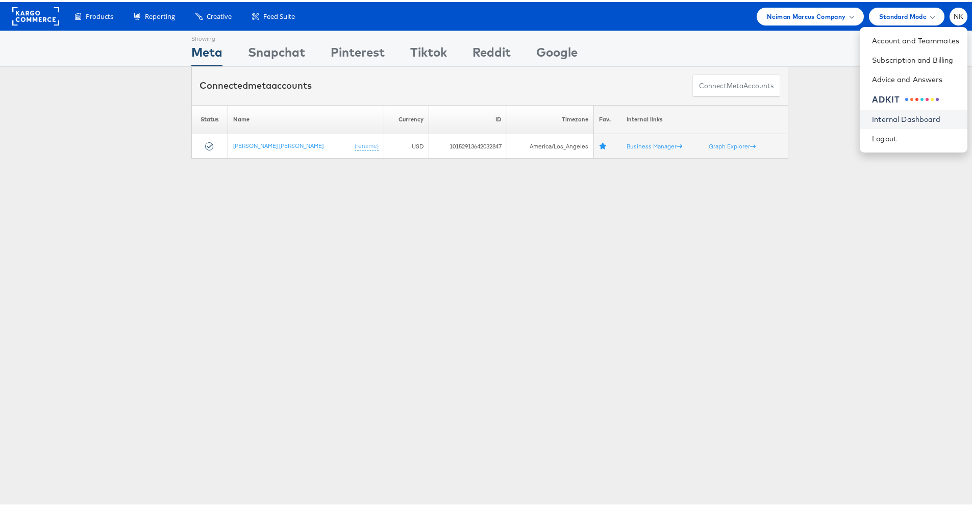
click at [885, 114] on link "Internal Dashboard" at bounding box center [915, 117] width 87 height 10
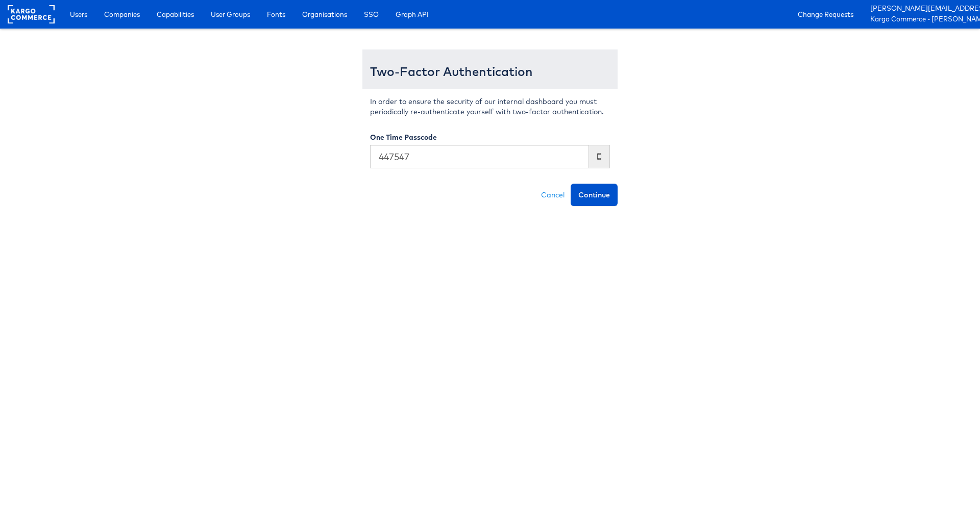
type input "447547"
click at [571, 184] on button "Continue" at bounding box center [594, 195] width 47 height 22
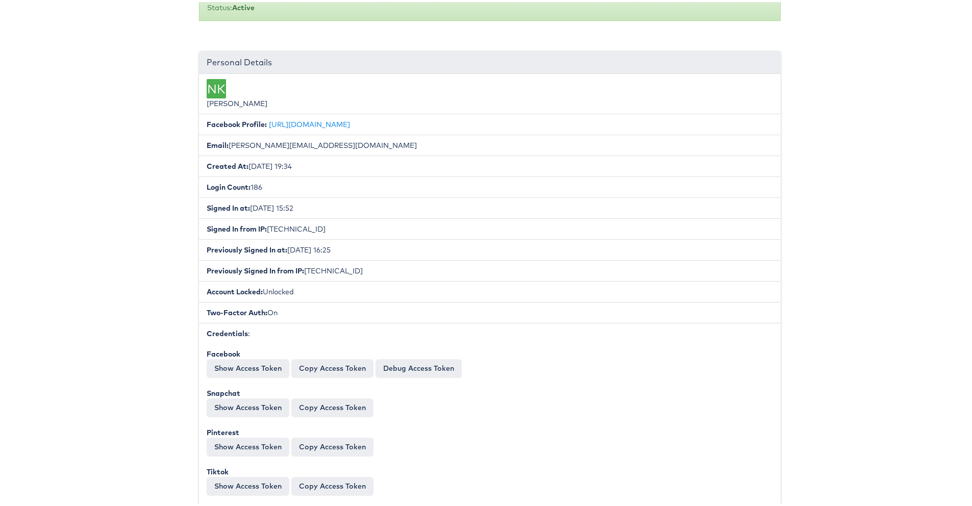
scroll to position [163, 0]
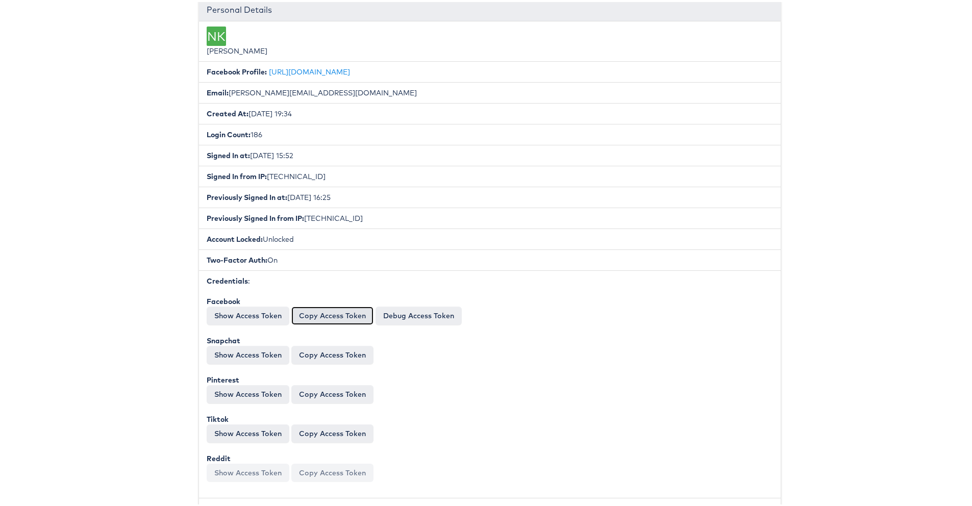
click at [340, 306] on button "Copy Access Token" at bounding box center [332, 314] width 82 height 18
click at [340, 315] on button "Copy Access Token" at bounding box center [332, 314] width 82 height 18
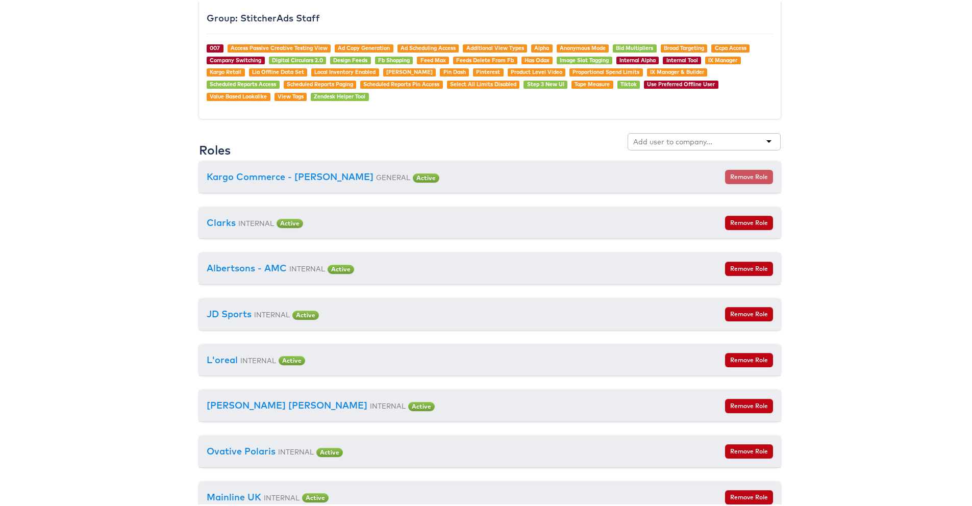
scroll to position [1092, 0]
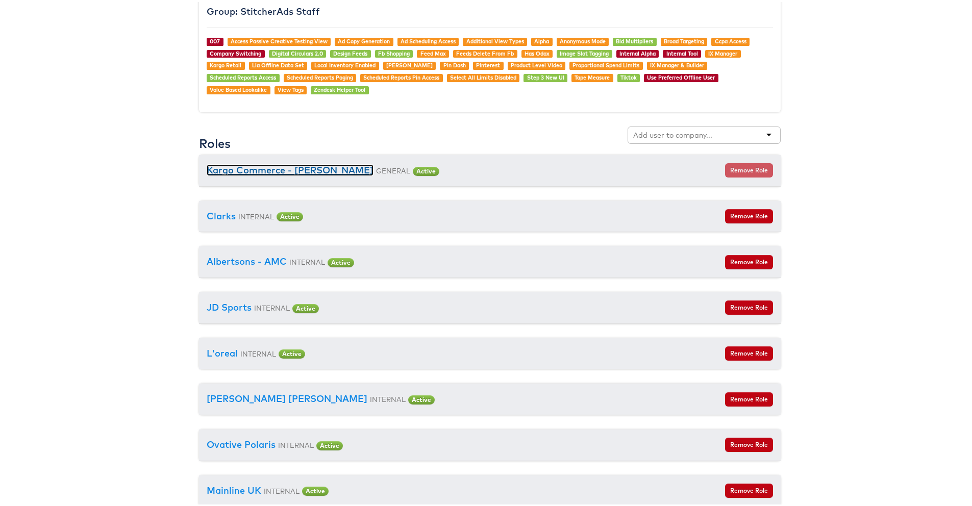
click at [287, 172] on link "Kargo Commerce - [PERSON_NAME]" at bounding box center [290, 168] width 167 height 12
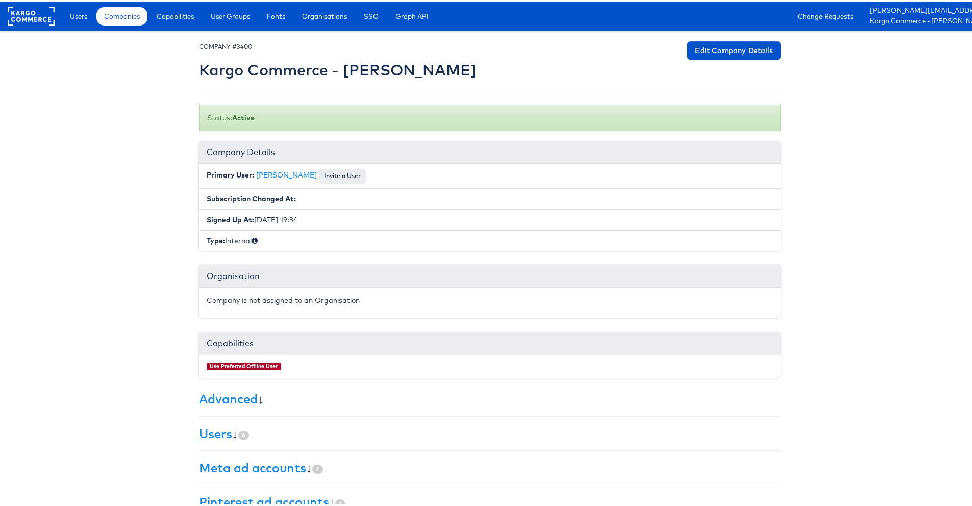
scroll to position [91, 0]
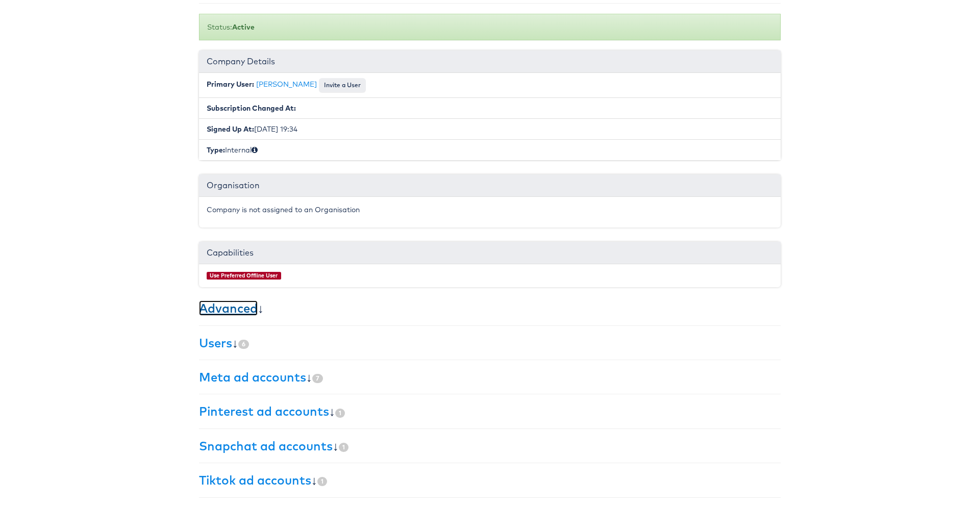
click at [224, 312] on link "Advanced" at bounding box center [228, 306] width 59 height 15
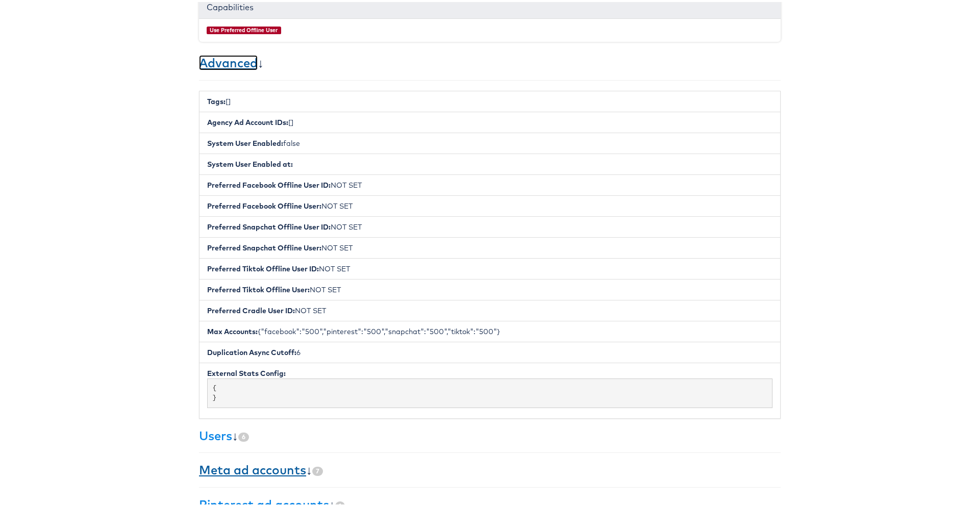
scroll to position [377, 0]
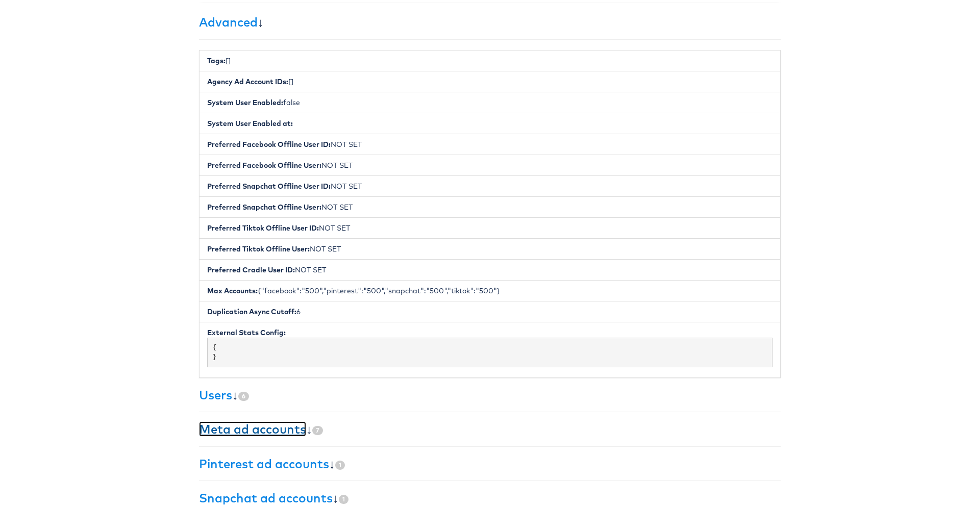
click at [230, 419] on div "× Set primary user The current primary user will be reverted back to their orig…" at bounding box center [490, 105] width 582 height 886
click at [305, 431] on h3 "Meta ad accounts ↓ 7" at bounding box center [490, 427] width 582 height 13
click at [294, 428] on link "Meta ad accounts" at bounding box center [252, 427] width 107 height 15
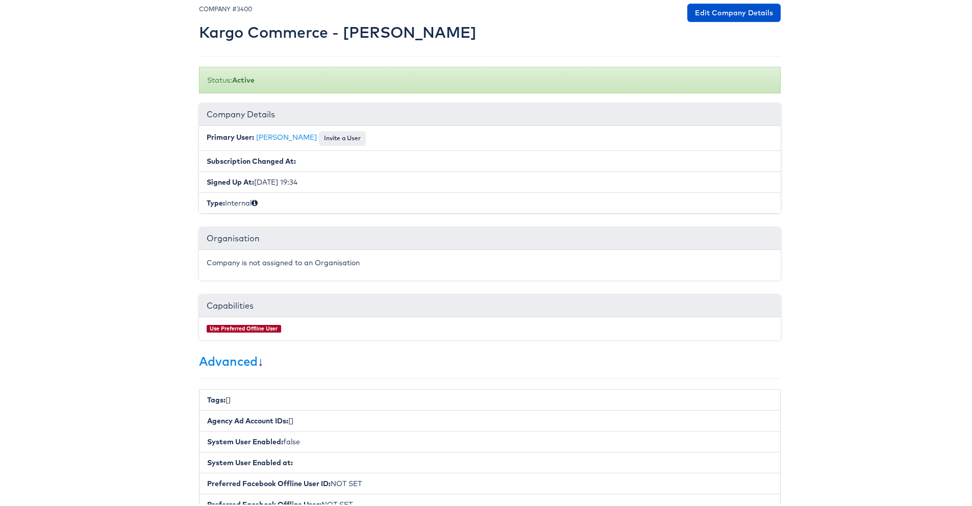
scroll to position [0, 0]
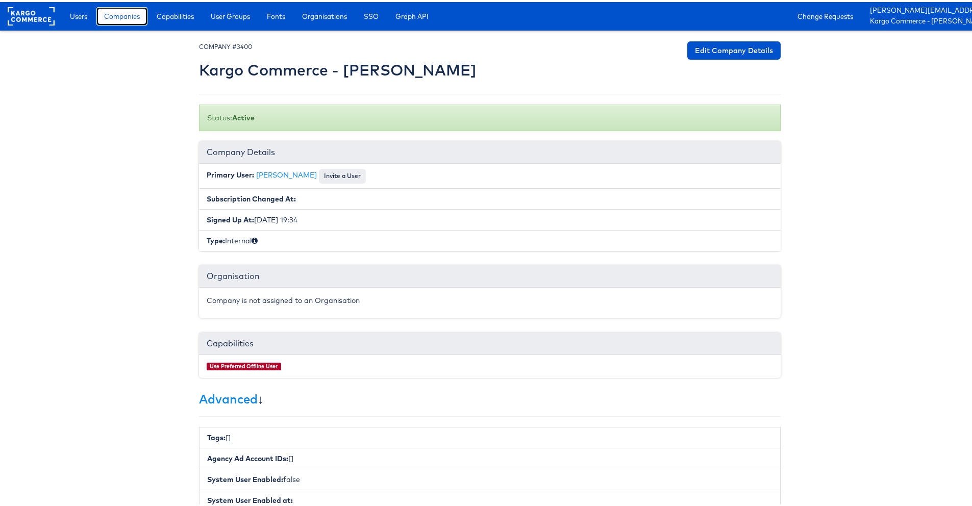
click at [132, 16] on span "Companies" at bounding box center [122, 14] width 36 height 10
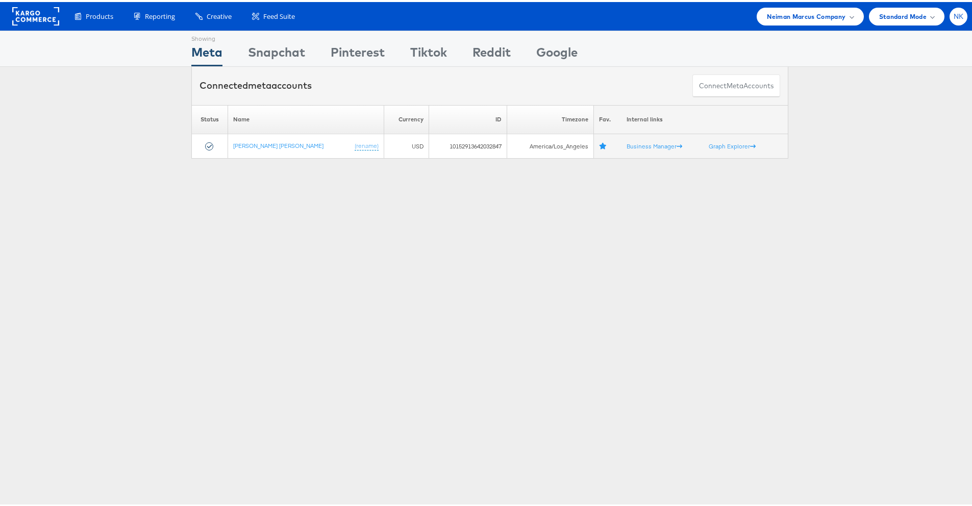
click at [955, 17] on span "NK" at bounding box center [959, 14] width 10 height 7
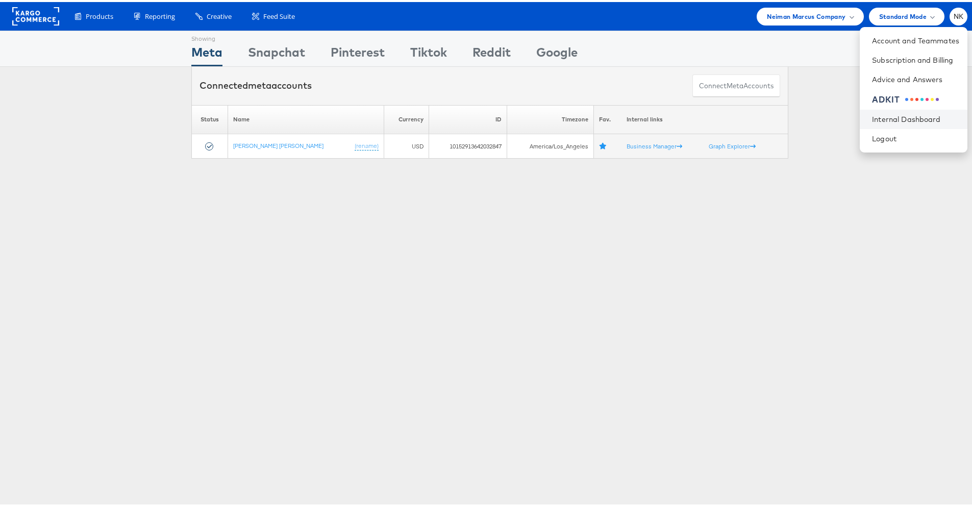
click at [892, 112] on li "Internal Dashboard" at bounding box center [914, 117] width 108 height 19
click at [887, 115] on link "Internal Dashboard" at bounding box center [915, 117] width 87 height 10
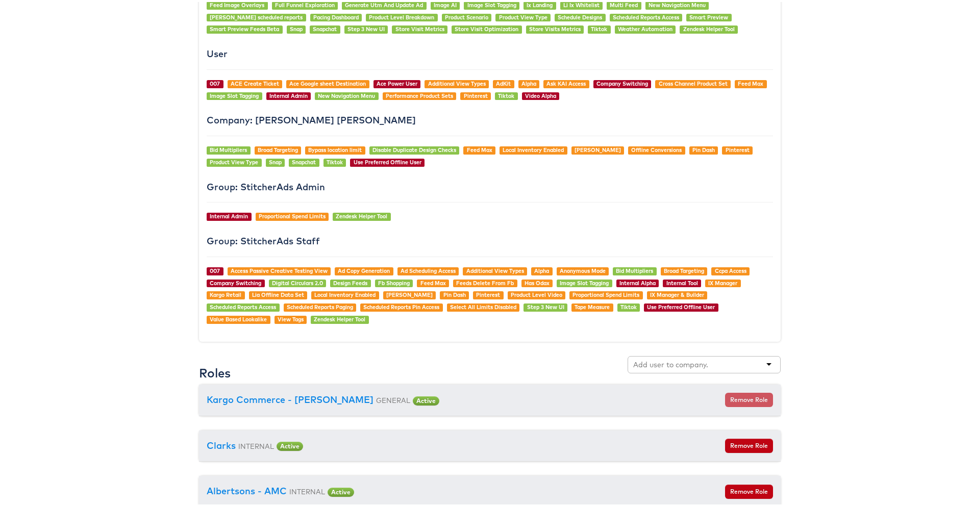
scroll to position [1111, 0]
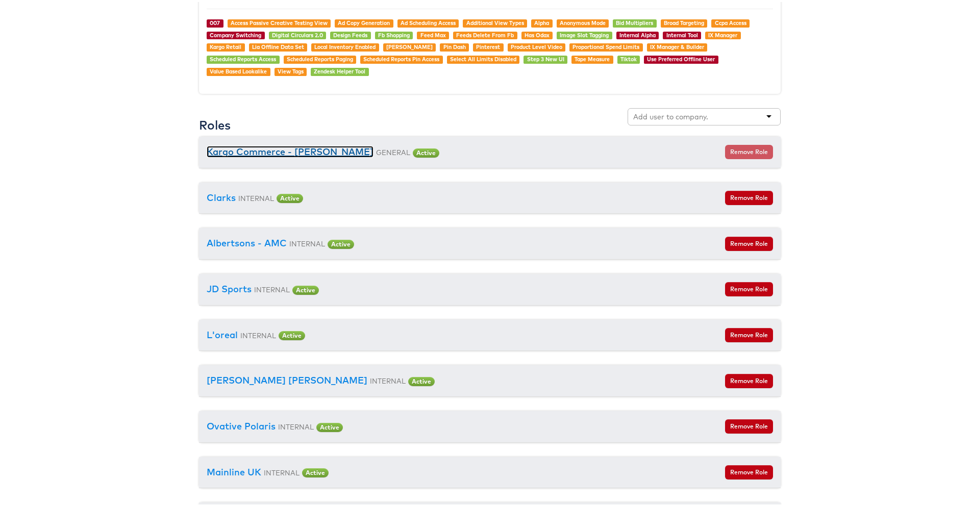
click at [326, 150] on link "Kargo Commerce - [PERSON_NAME]" at bounding box center [290, 150] width 167 height 12
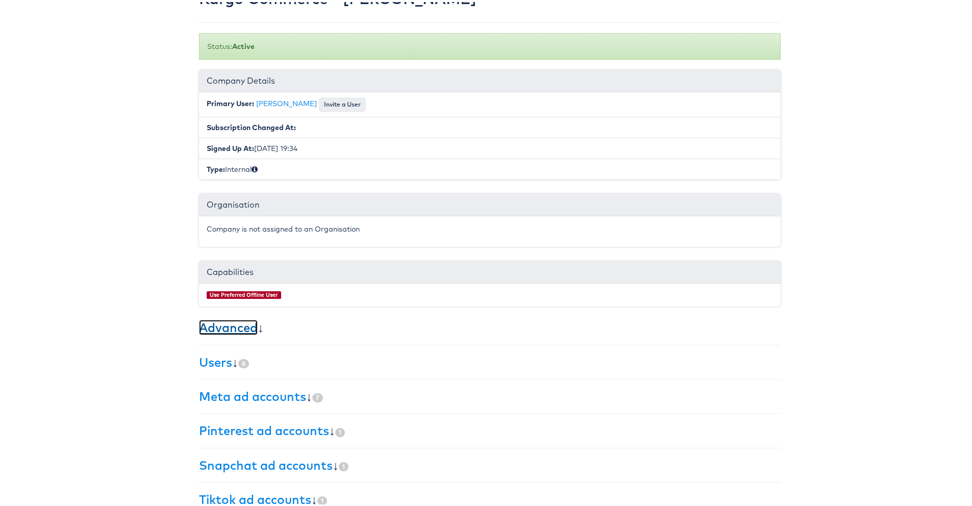
click at [230, 331] on link "Advanced" at bounding box center [228, 325] width 59 height 15
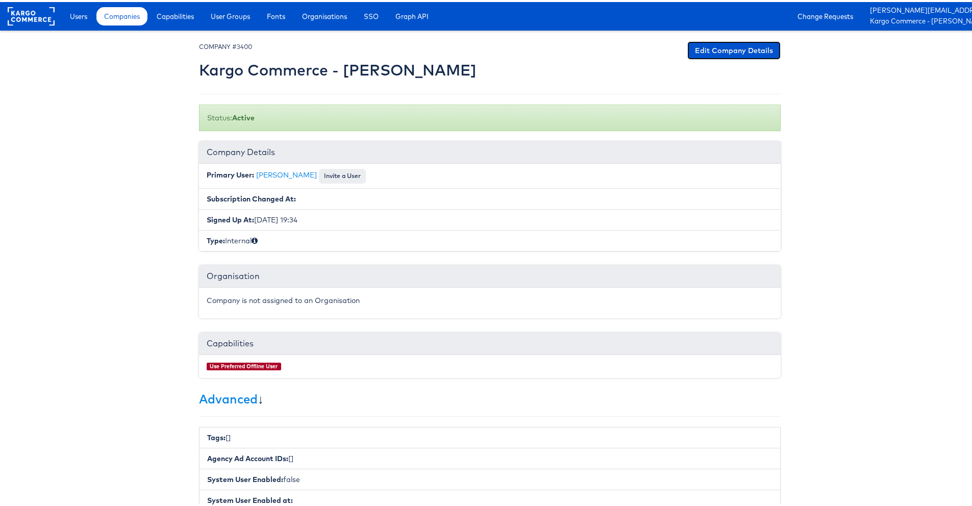
click at [743, 54] on link "Edit Company Details" at bounding box center [734, 48] width 93 height 18
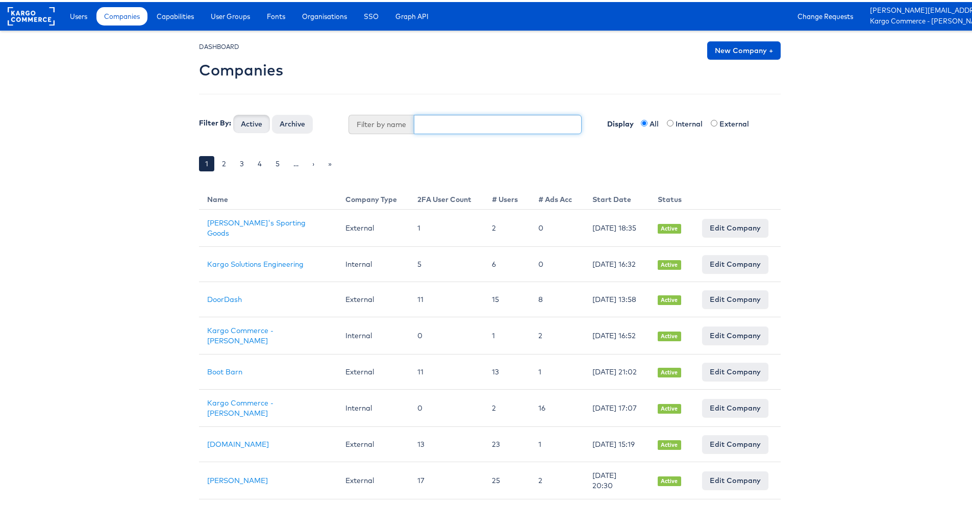
click at [456, 118] on input "text" at bounding box center [498, 122] width 168 height 19
type input "block"
click at [233, 113] on button "Active" at bounding box center [251, 122] width 37 height 18
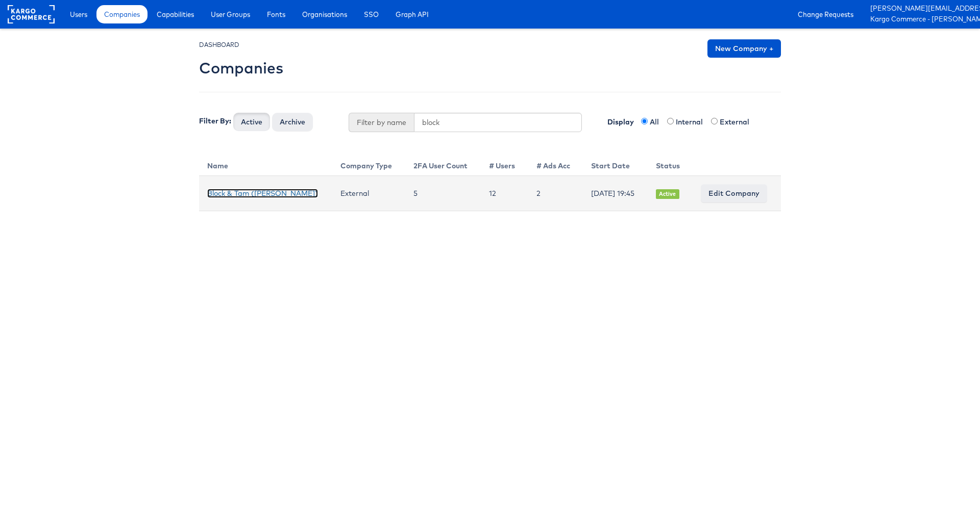
click at [268, 189] on link "Block & Tam ([PERSON_NAME])" at bounding box center [262, 193] width 111 height 9
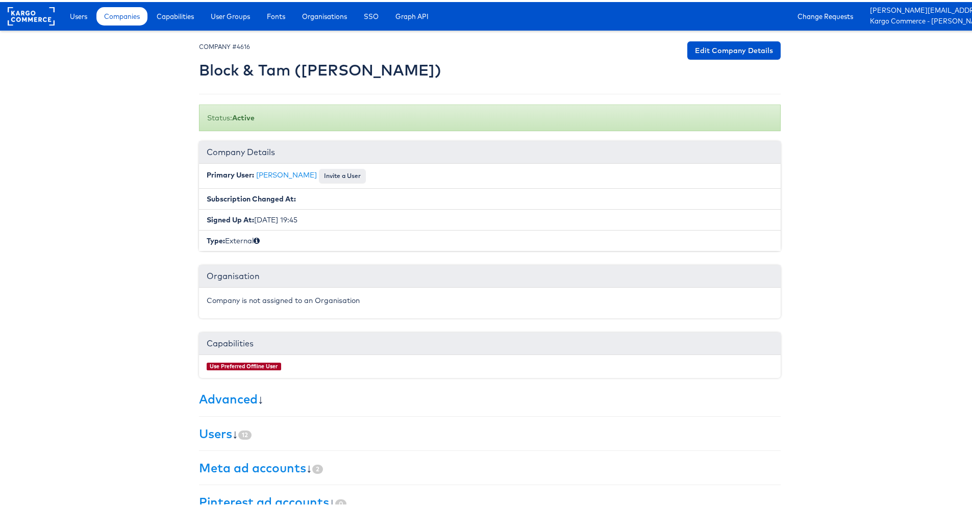
scroll to position [91, 0]
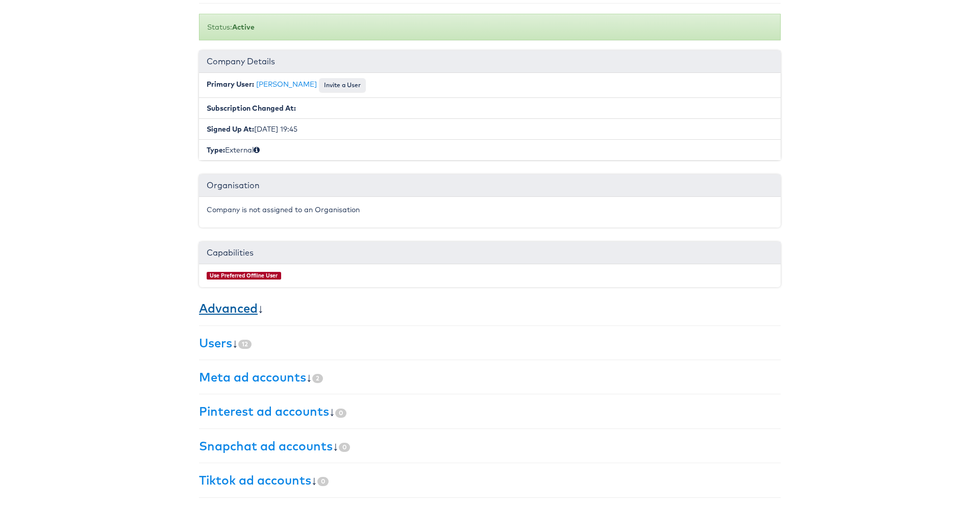
click at [240, 314] on div "× Set primary user The current primary user will be reverted back to their orig…" at bounding box center [490, 222] width 582 height 548
click at [243, 307] on link "Advanced" at bounding box center [228, 306] width 59 height 15
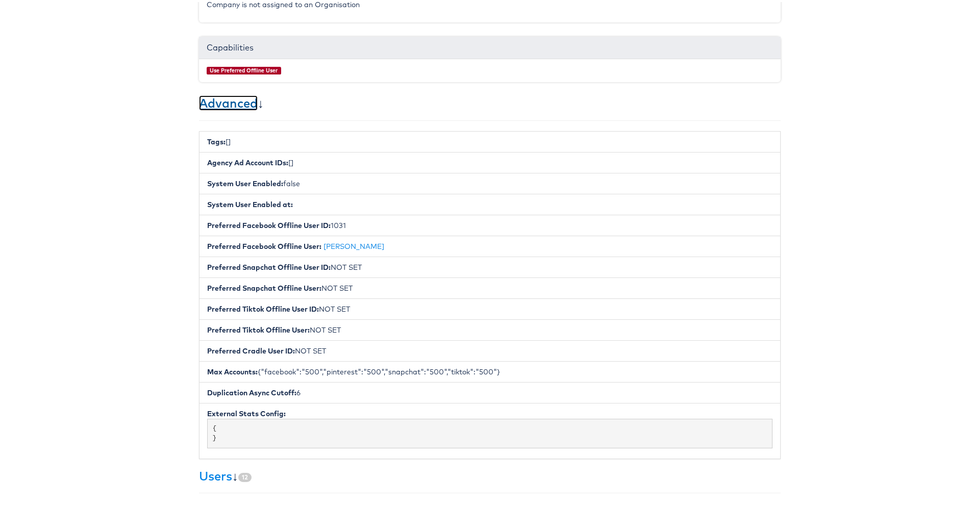
scroll to position [178, 0]
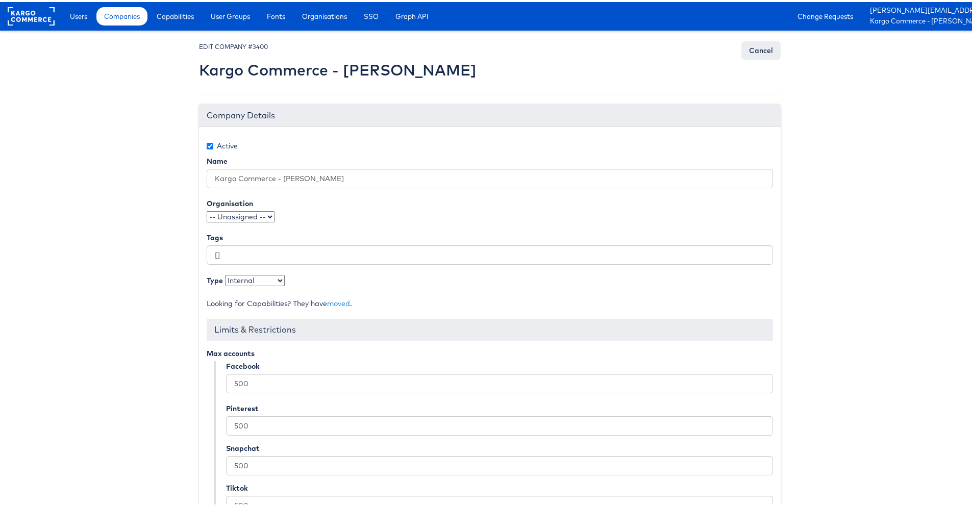
scroll to position [92, 0]
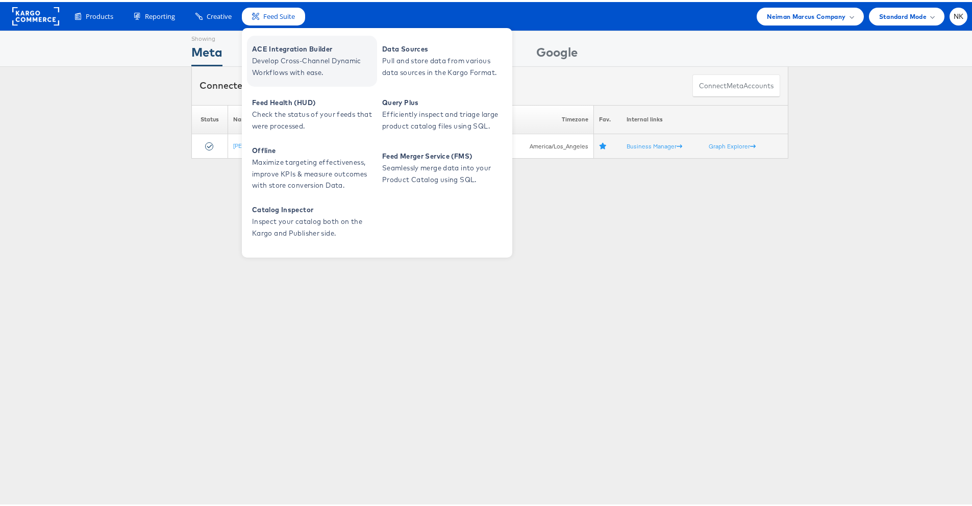
click at [280, 55] on span "Develop Cross-Channel Dynamic Workflows with ease." at bounding box center [313, 64] width 123 height 23
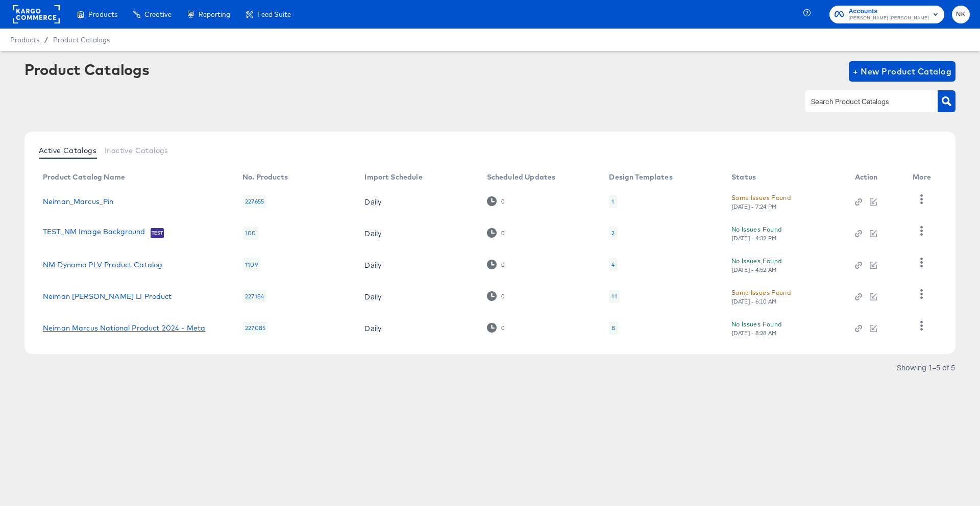
click at [96, 326] on link "Neiman Marcus National Product 2024 - Meta" at bounding box center [124, 328] width 162 height 8
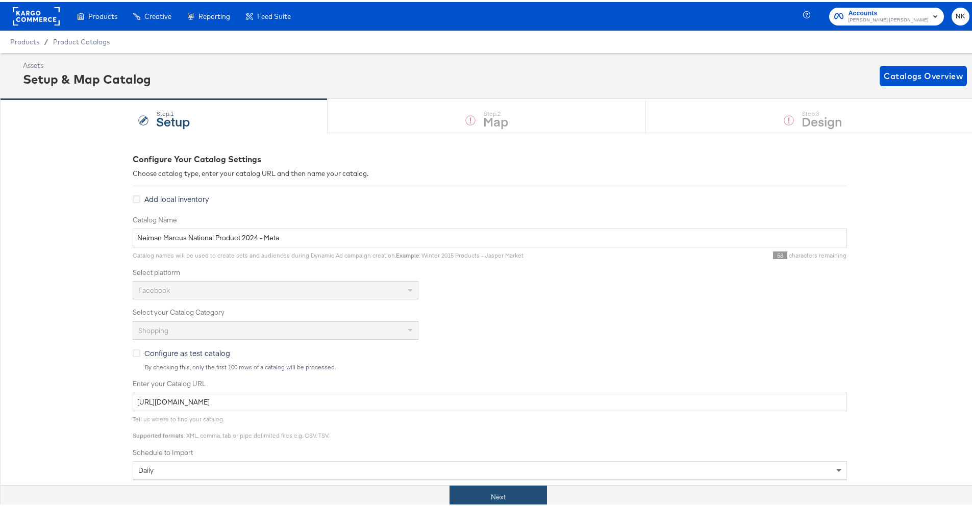
click at [509, 486] on button "Next" at bounding box center [499, 495] width 98 height 23
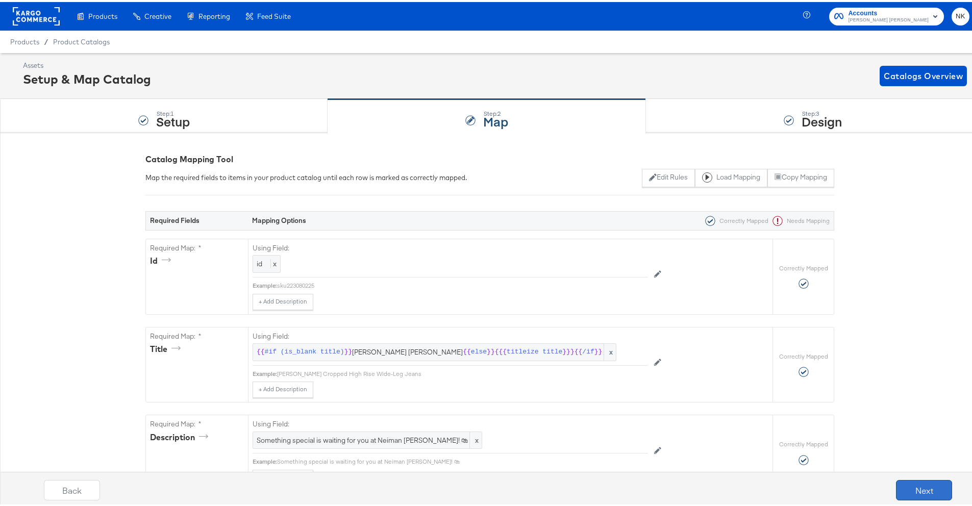
click at [925, 481] on button "Next" at bounding box center [924, 488] width 56 height 20
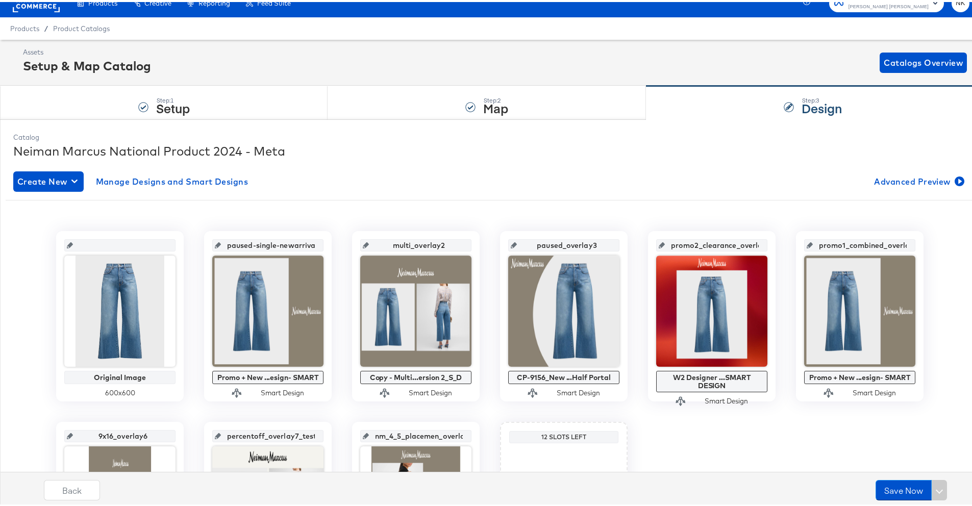
scroll to position [20, 0]
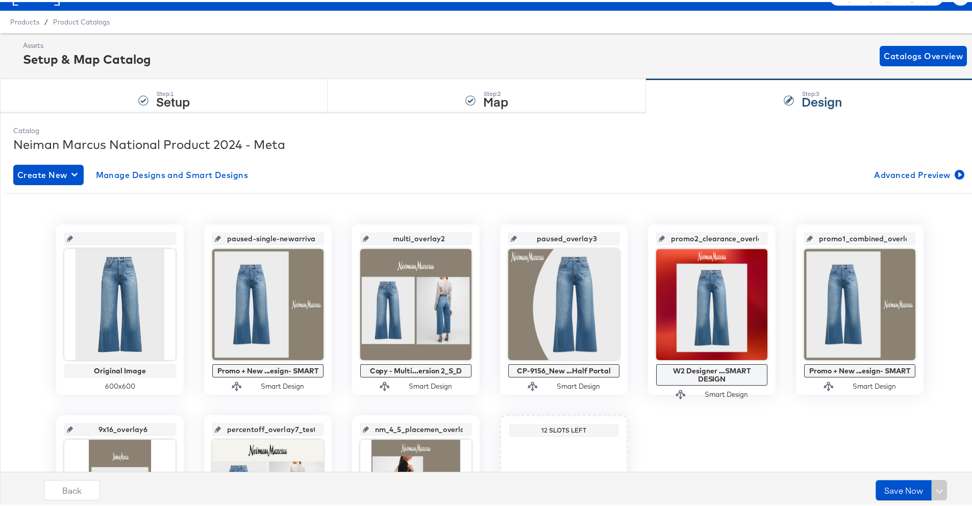
drag, startPoint x: 444, startPoint y: 236, endPoint x: 390, endPoint y: 236, distance: 54.1
click at [390, 236] on input "multi_overlay2" at bounding box center [419, 233] width 100 height 28
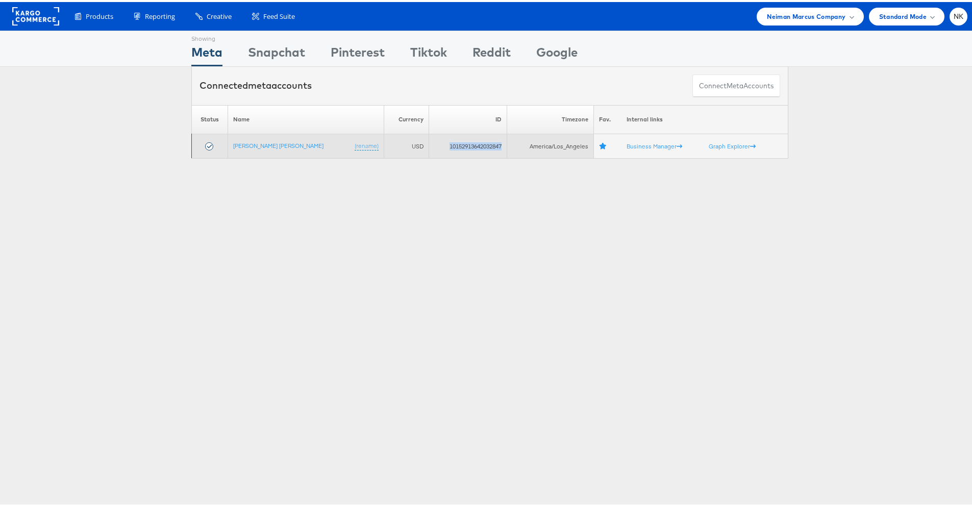
drag, startPoint x: 469, startPoint y: 145, endPoint x: 412, endPoint y: 147, distance: 56.7
click at [429, 147] on td "10152913642032847" at bounding box center [468, 144] width 79 height 25
copy td "10152913642032847"
click at [266, 142] on link "[PERSON_NAME] [PERSON_NAME]" at bounding box center [278, 144] width 90 height 8
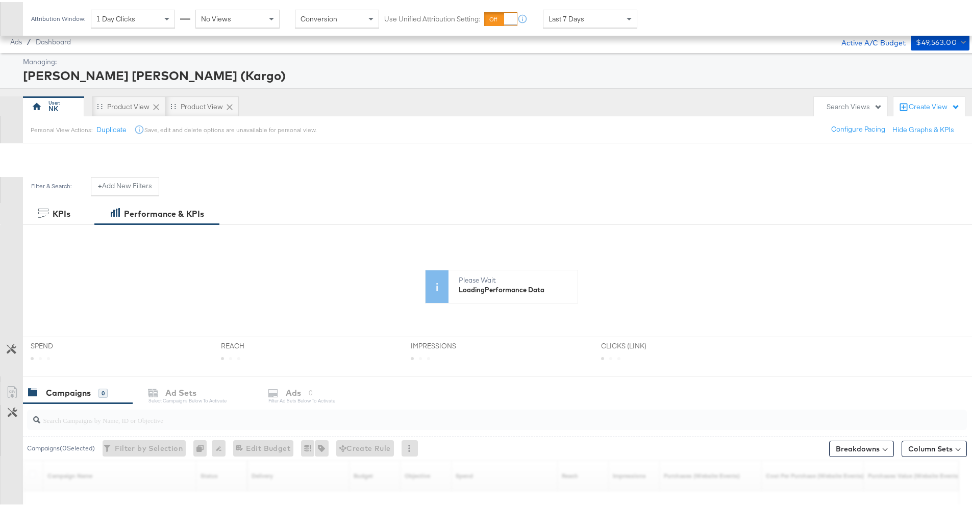
scroll to position [150, 0]
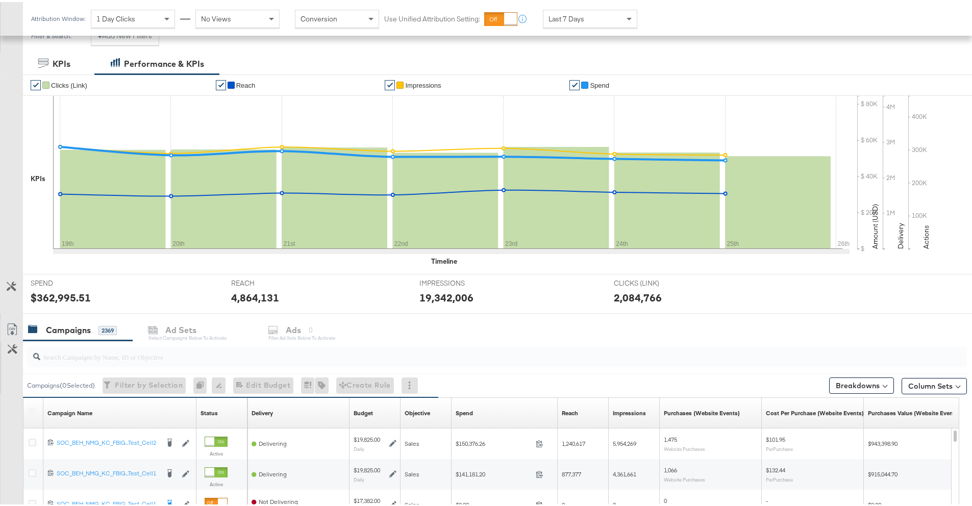
click at [181, 350] on input "search" at bounding box center [460, 351] width 841 height 20
paste input "6804346569945"
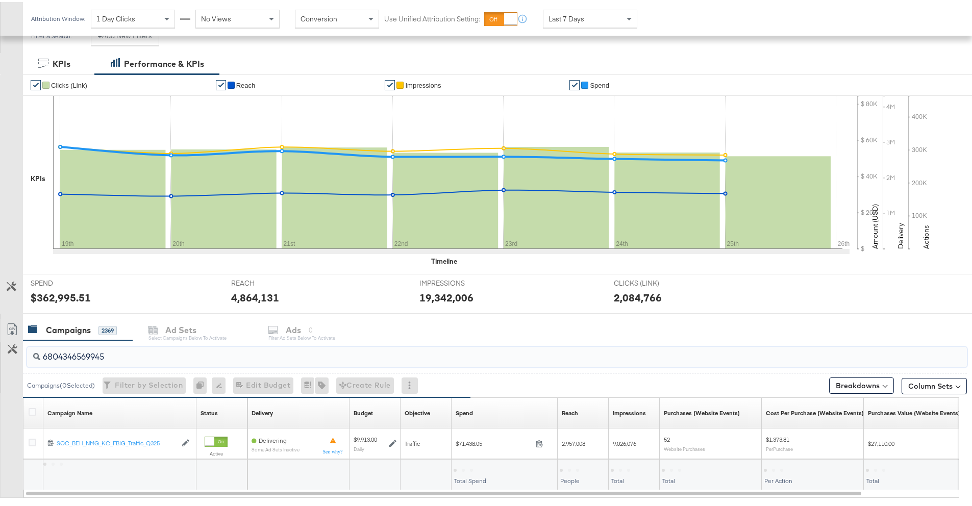
scroll to position [186, 0]
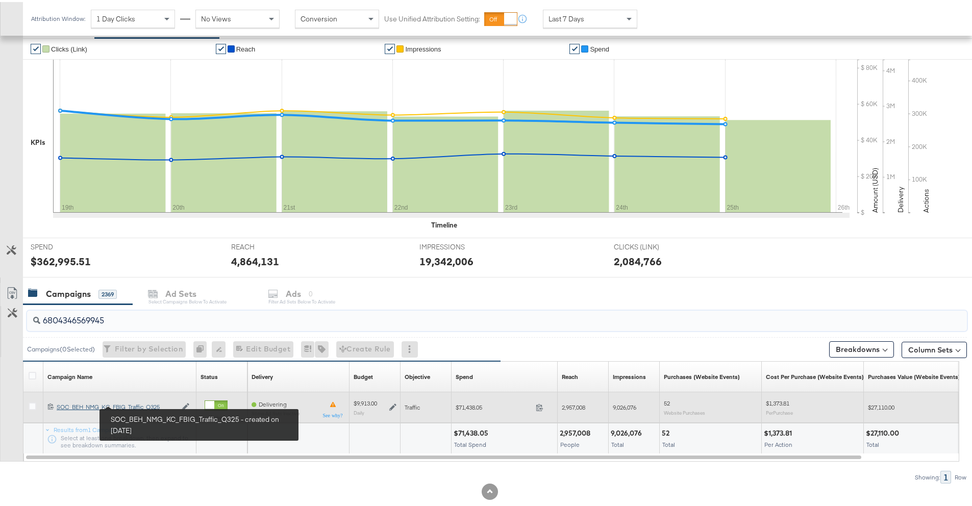
type input "6804346569945"
click at [138, 403] on div "SOC_BEH_NMG_KC_FBIG_Traffic_Q325 SOC_BEH_NMG_KC_FBIG_Traffic_Q325" at bounding box center [117, 405] width 120 height 8
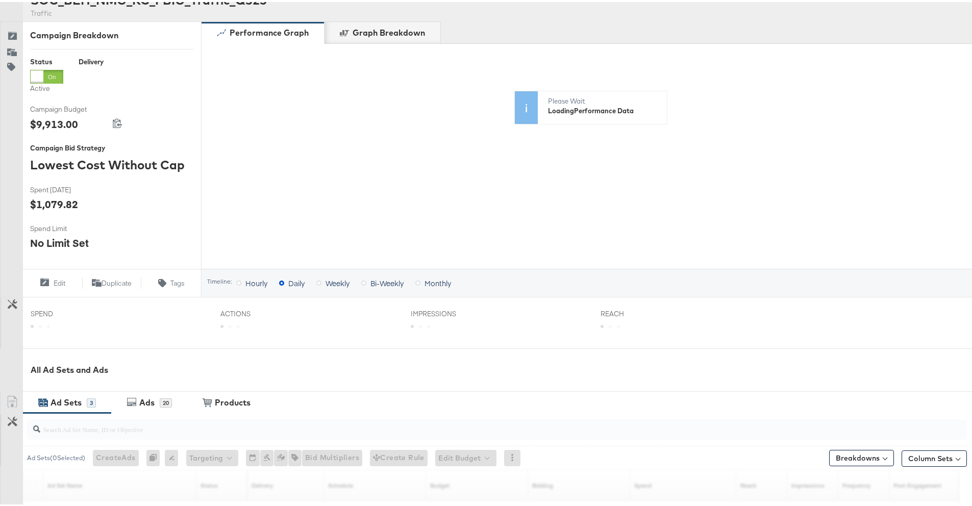
scroll to position [276, 0]
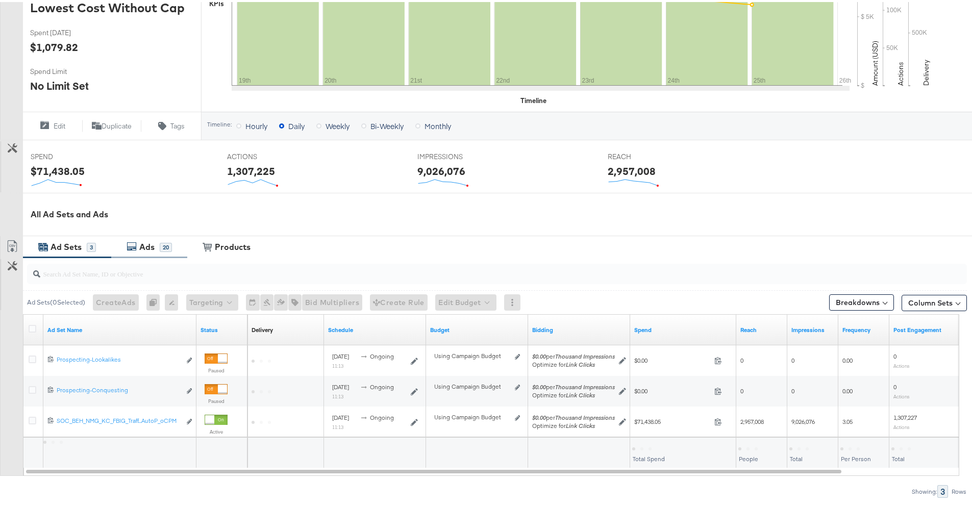
click at [158, 251] on div "Ads" at bounding box center [148, 245] width 23 height 12
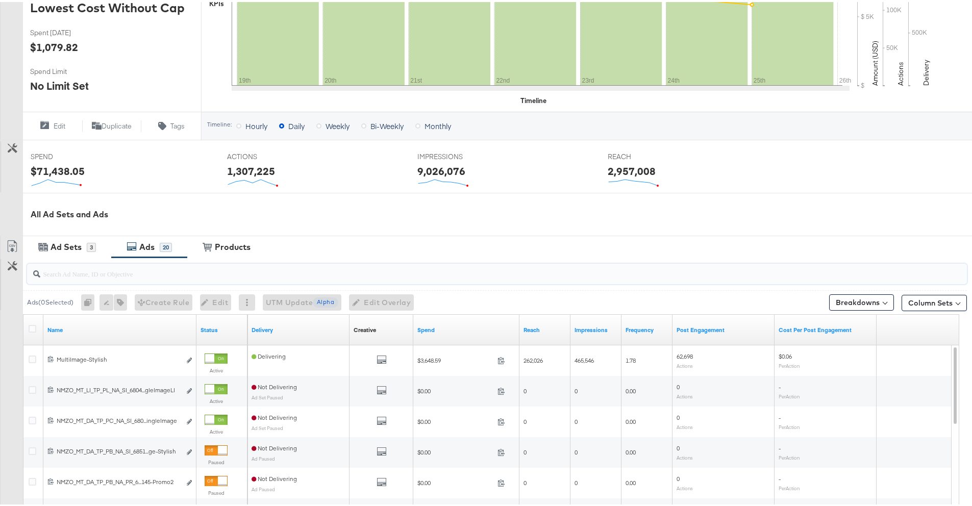
click at [176, 277] on input "search" at bounding box center [460, 268] width 841 height 20
paste input "6851676385345"
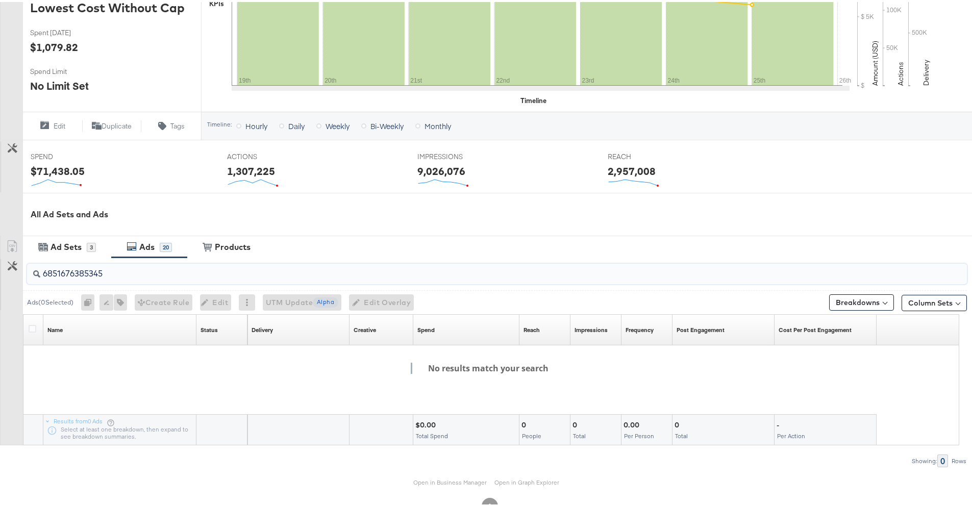
type input "6851676385345"
drag, startPoint x: 173, startPoint y: 279, endPoint x: 16, endPoint y: 274, distance: 157.3
click at [16, 274] on div "6851676385345 Ads ( 0 Selected) 0 Rename 0 ads Tags for 0 campaigns Create Rule…" at bounding box center [483, 361] width 967 height 210
drag, startPoint x: 104, startPoint y: 271, endPoint x: 31, endPoint y: 269, distance: 73.0
click at [31, 269] on div "6851676385345" at bounding box center [497, 272] width 940 height 20
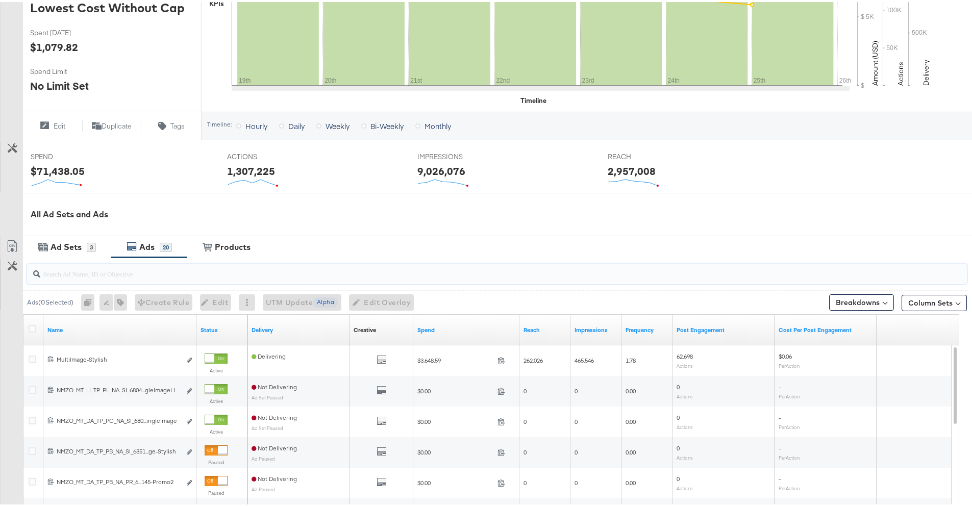
paste input "6851676385345"
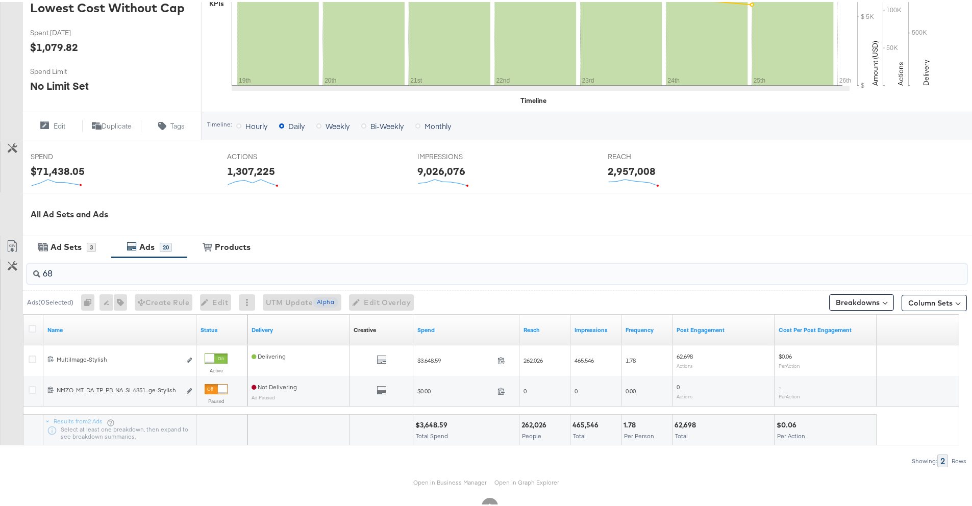
type input "6"
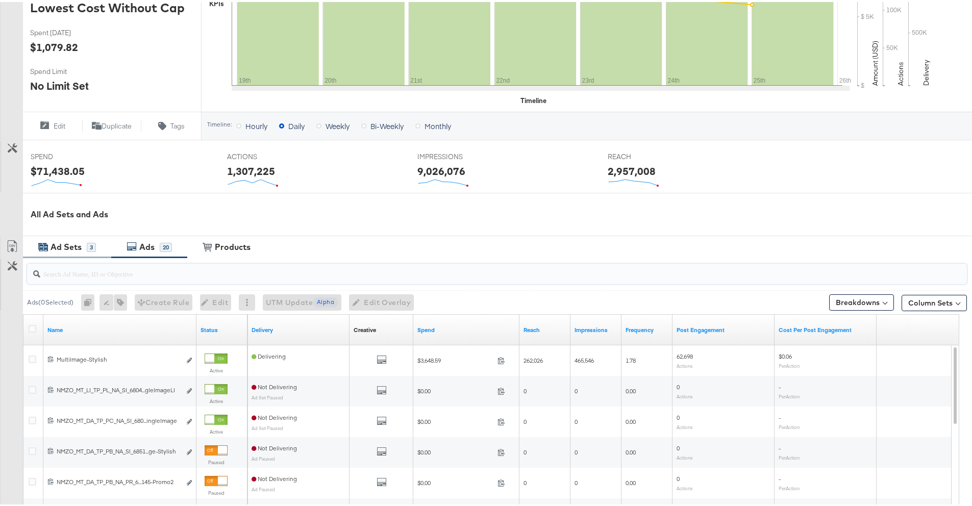
click at [66, 249] on div "Ad Sets" at bounding box center [66, 245] width 31 height 12
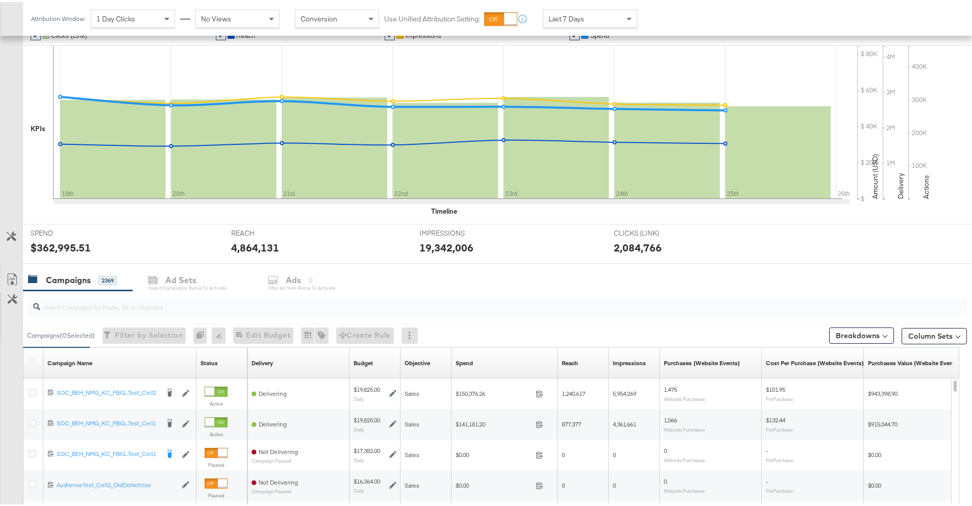
scroll to position [253, 0]
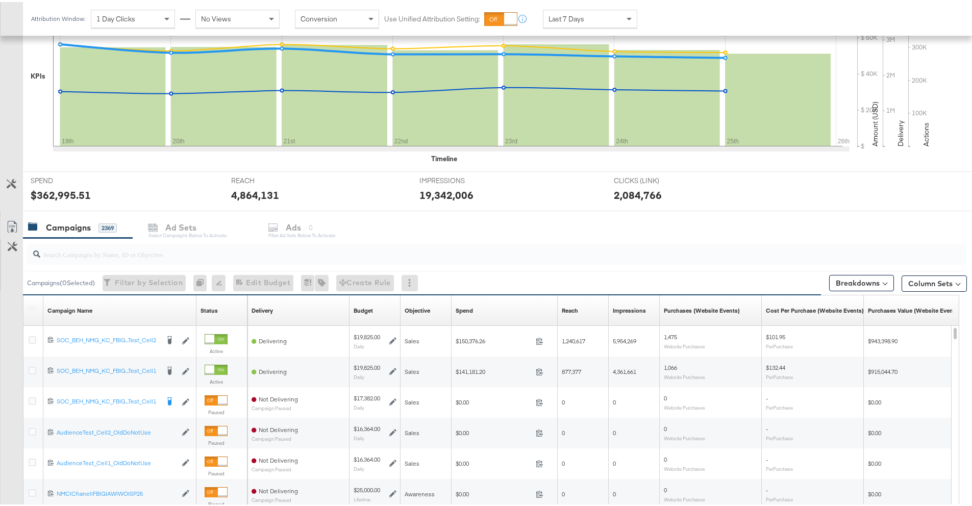
click at [35, 310] on label at bounding box center [33, 308] width 8 height 8
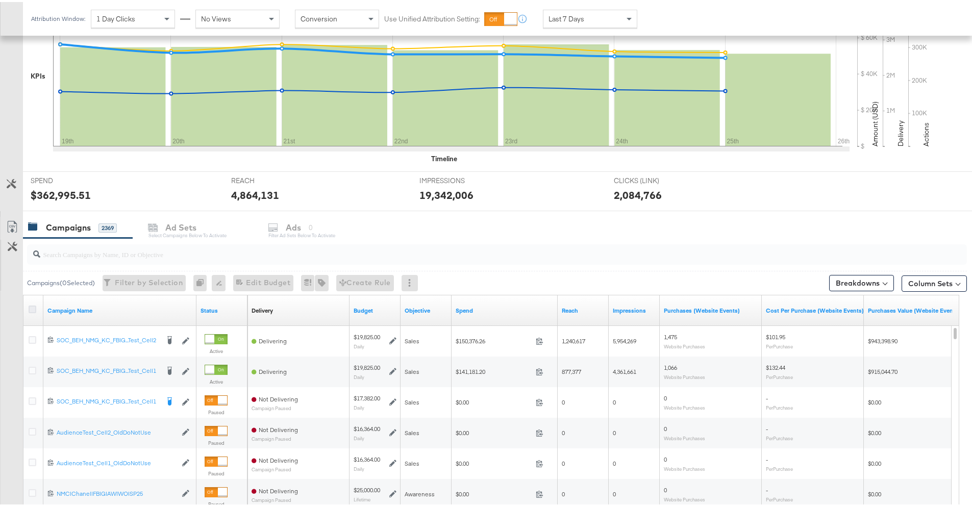
click at [35, 306] on icon at bounding box center [33, 308] width 8 height 8
click at [0, 0] on input "checkbox" at bounding box center [0, 0] width 0 height 0
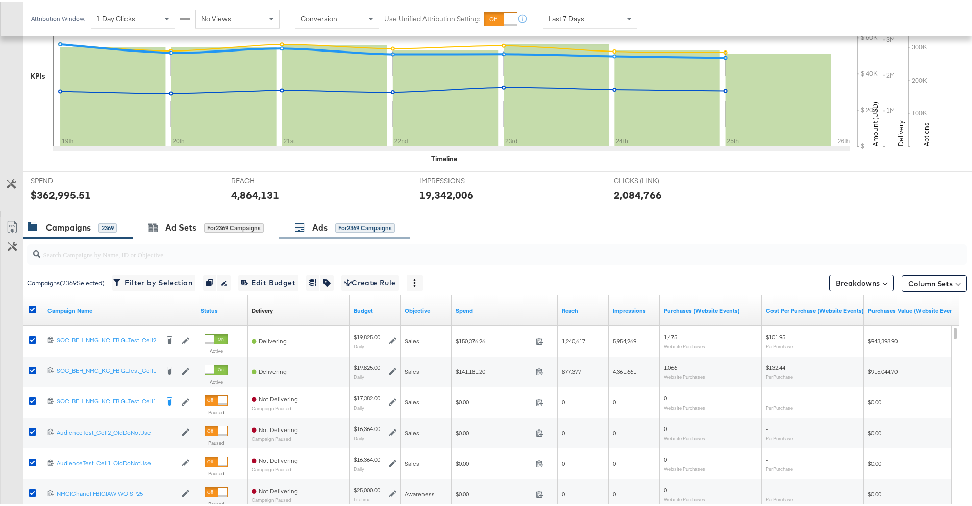
click at [314, 225] on div "Ads" at bounding box center [319, 226] width 15 height 12
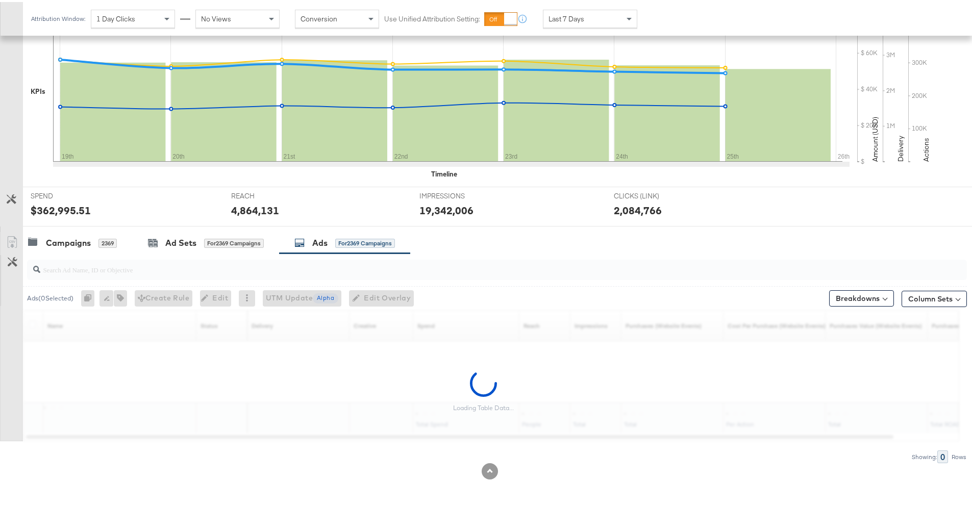
scroll to position [237, 0]
click at [240, 264] on input "search" at bounding box center [460, 264] width 841 height 20
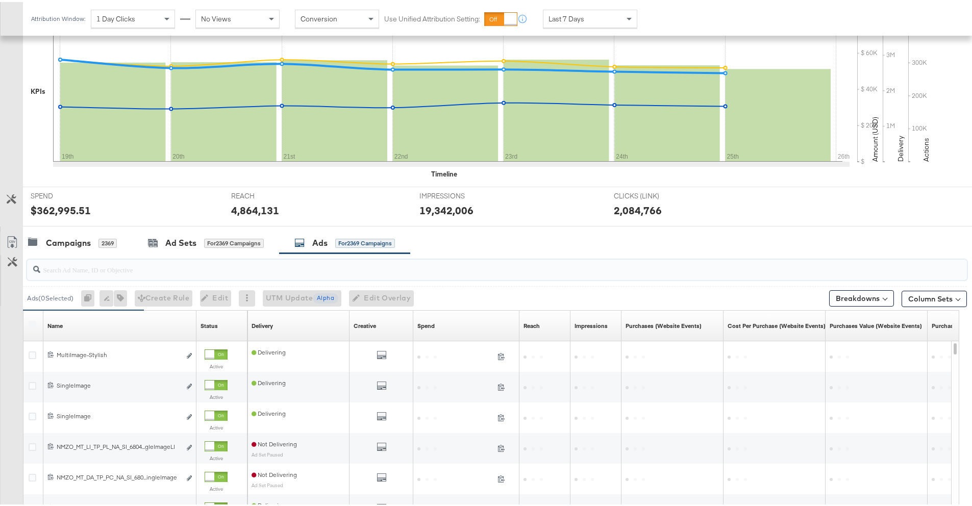
paste input "6851676385345"
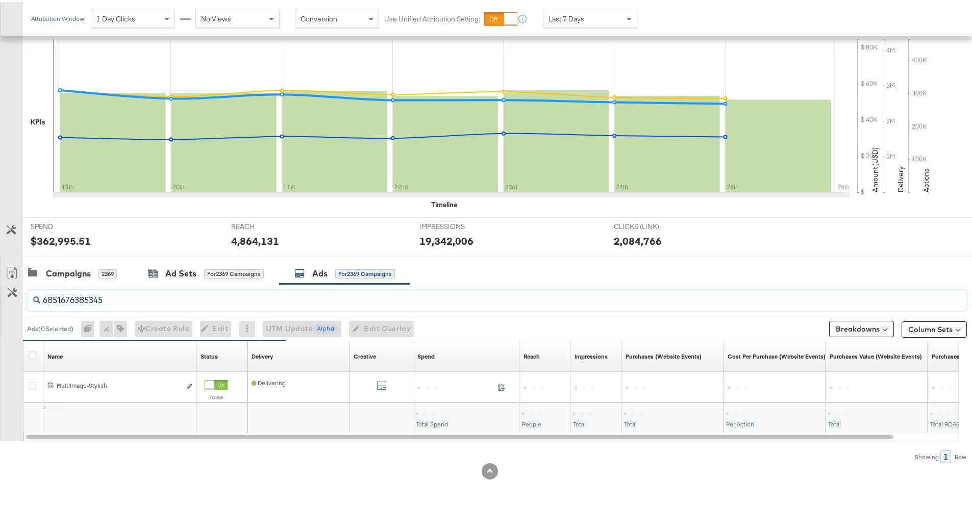
scroll to position [207, 0]
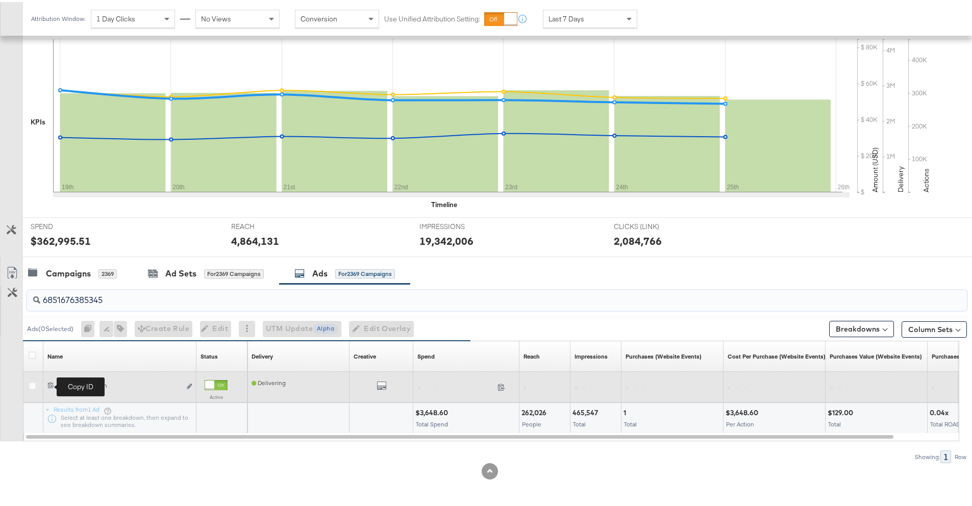
type input "6851676385345"
click at [49, 384] on icon at bounding box center [50, 383] width 7 height 7
click at [51, 382] on icon at bounding box center [50, 383] width 7 height 7
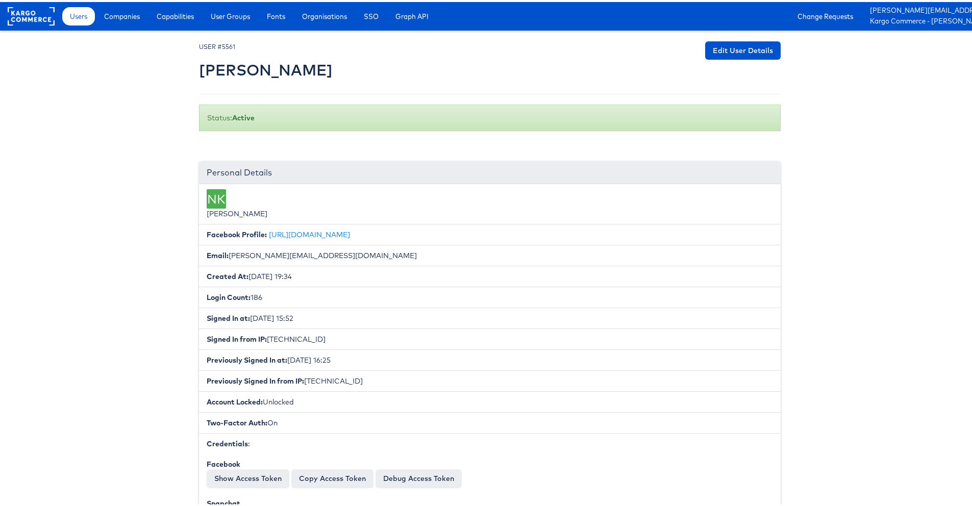
scroll to position [139, 0]
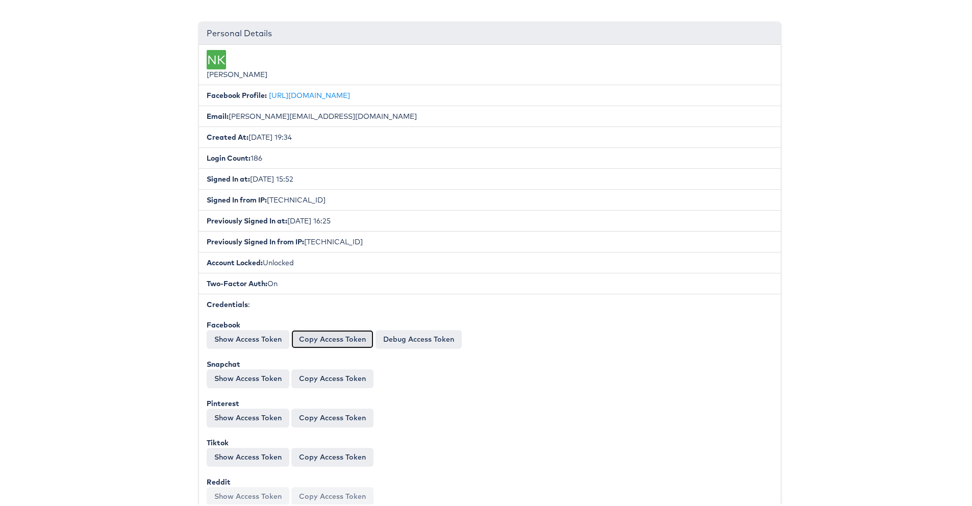
click at [327, 340] on button "Copy Access Token" at bounding box center [332, 337] width 82 height 18
